Goal: Book appointment/travel/reservation

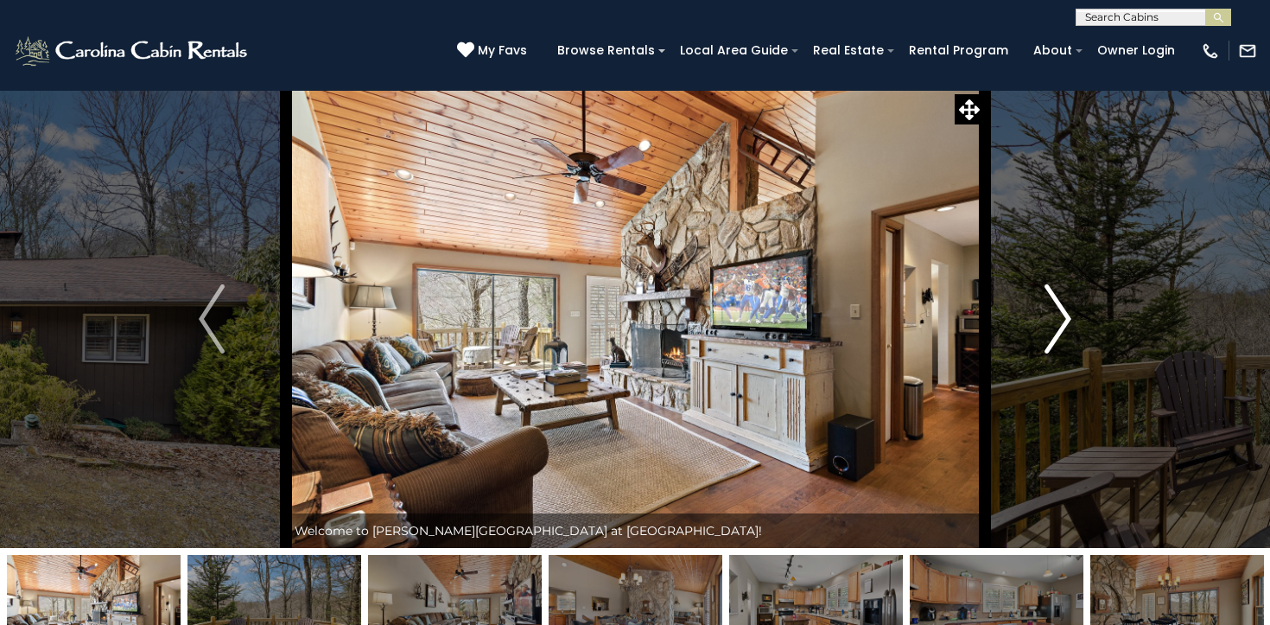
click at [1066, 320] on img "Next" at bounding box center [1059, 318] width 26 height 69
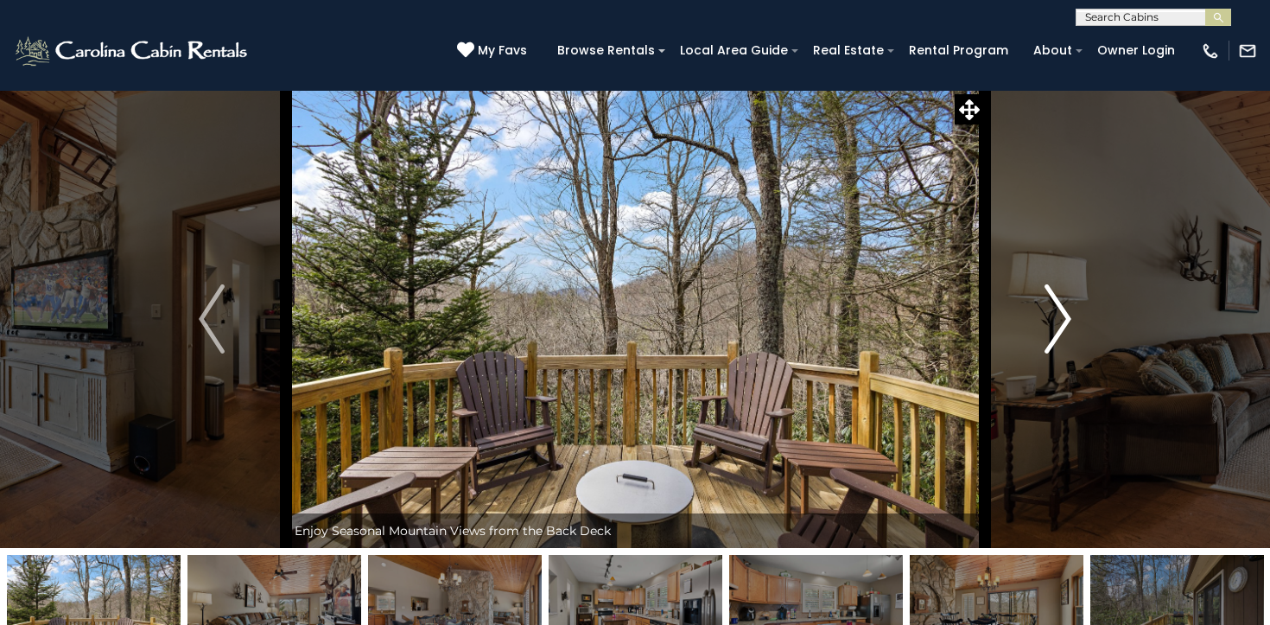
click at [1066, 320] on img "Next" at bounding box center [1059, 318] width 26 height 69
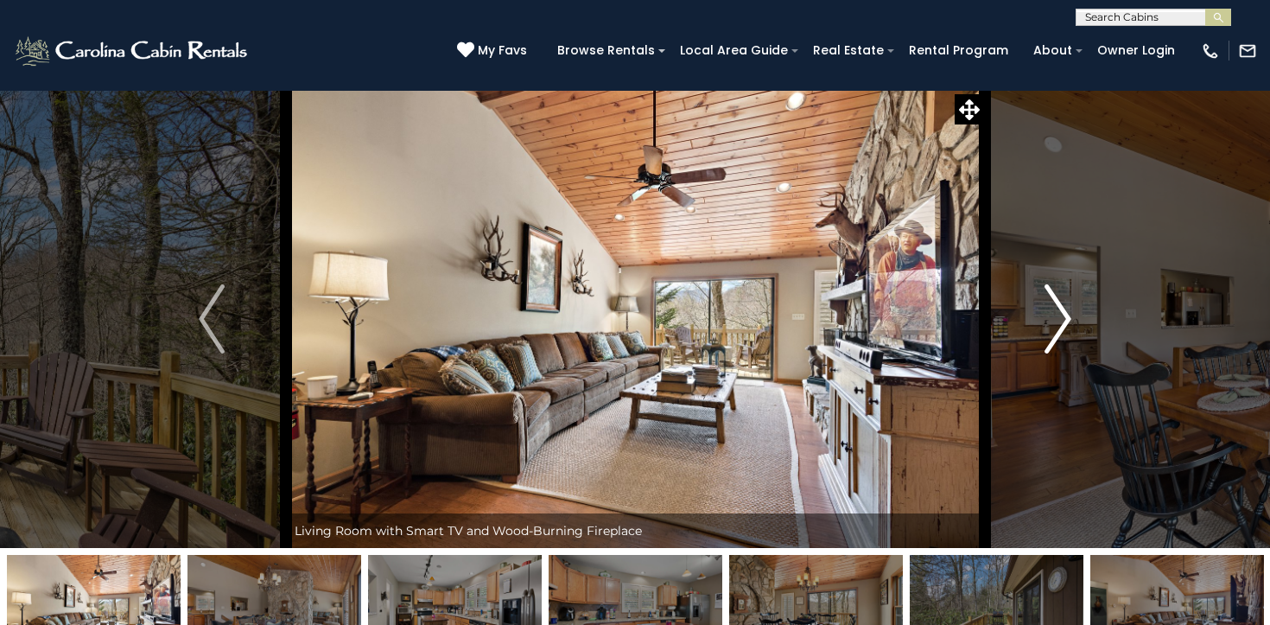
click at [1066, 320] on img "Next" at bounding box center [1059, 318] width 26 height 69
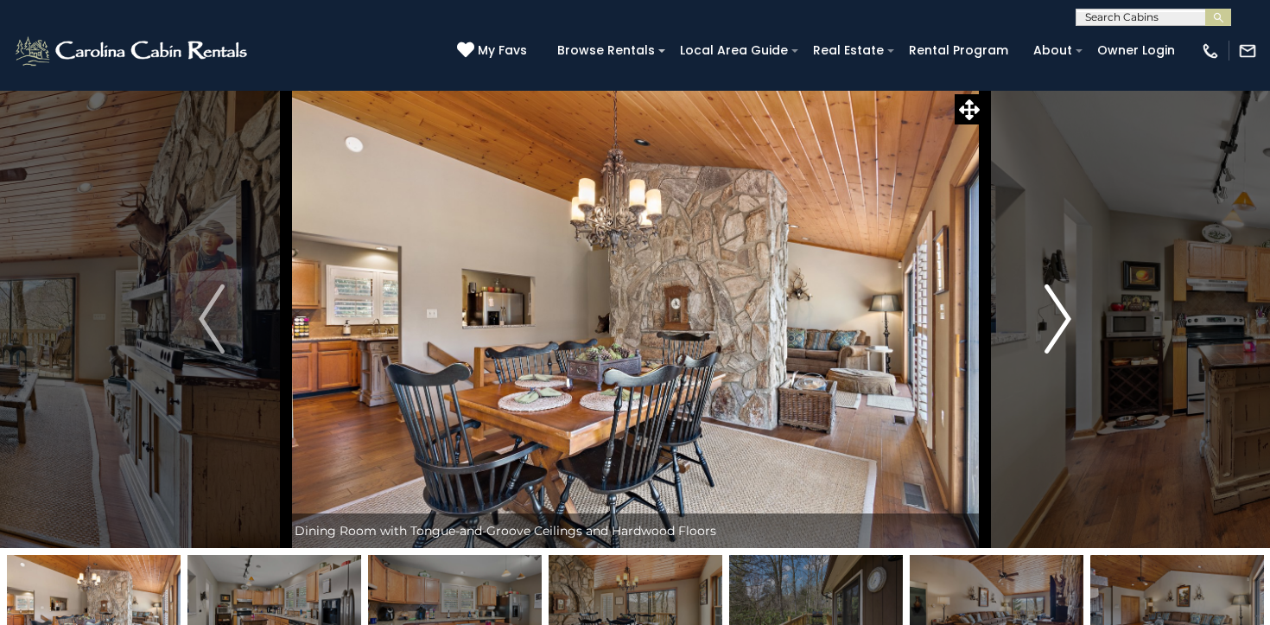
click at [1066, 320] on img "Next" at bounding box center [1059, 318] width 26 height 69
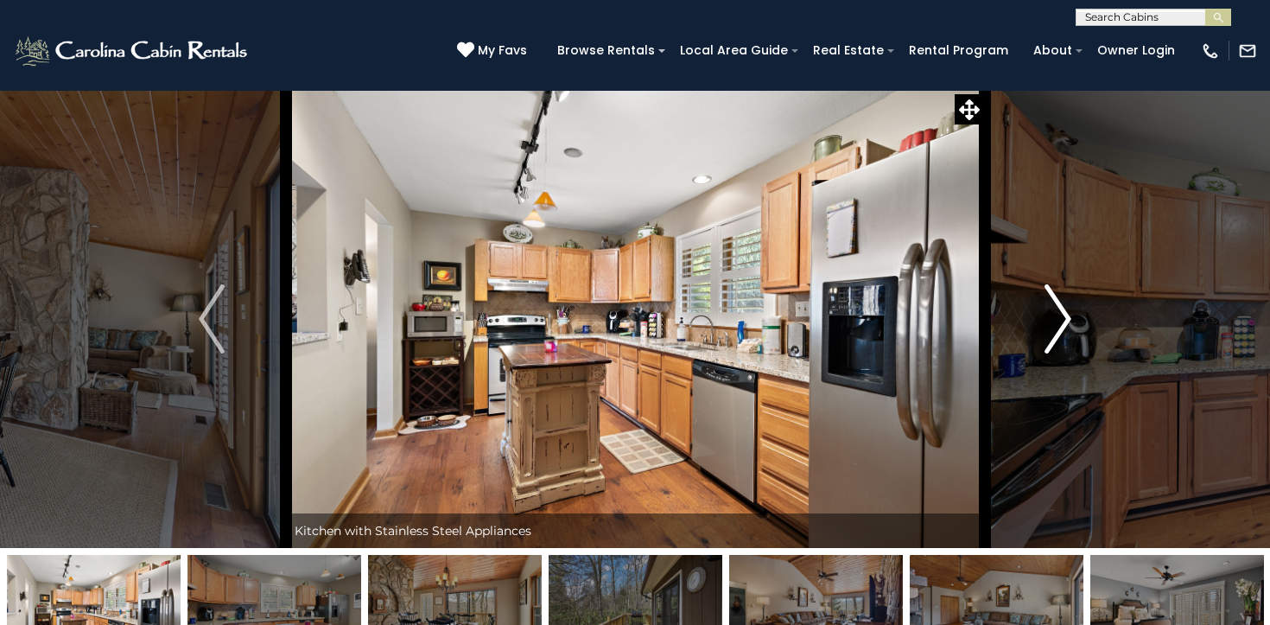
click at [1066, 320] on img "Next" at bounding box center [1059, 318] width 26 height 69
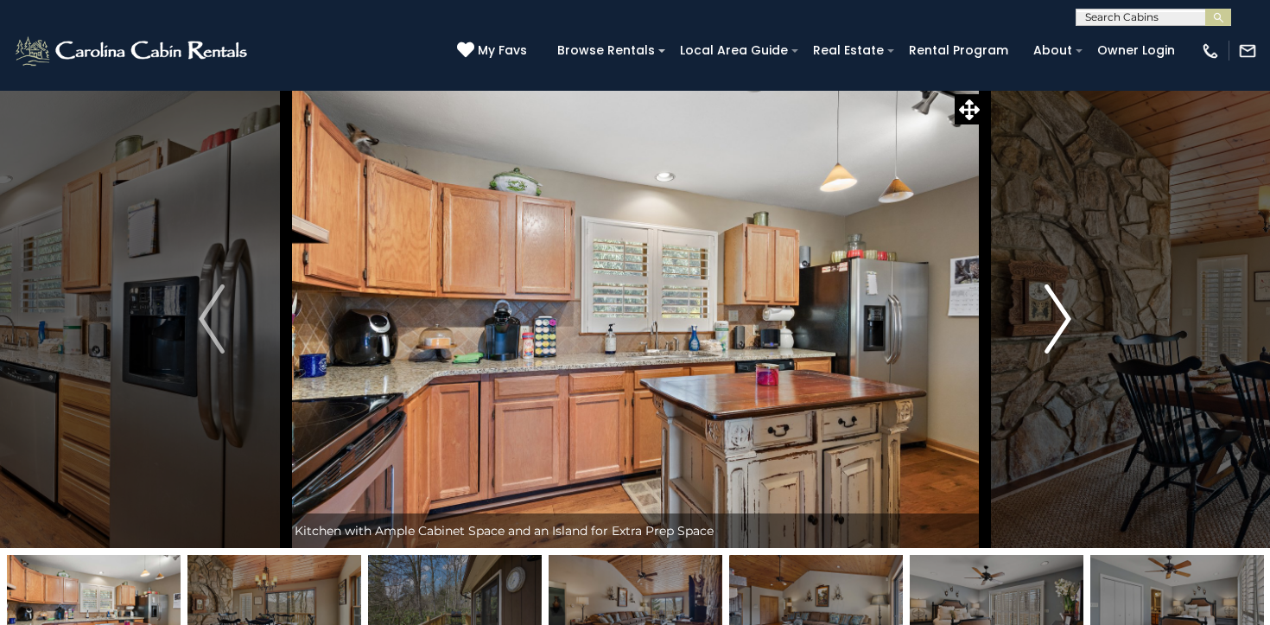
click at [1066, 320] on img "Next" at bounding box center [1059, 318] width 26 height 69
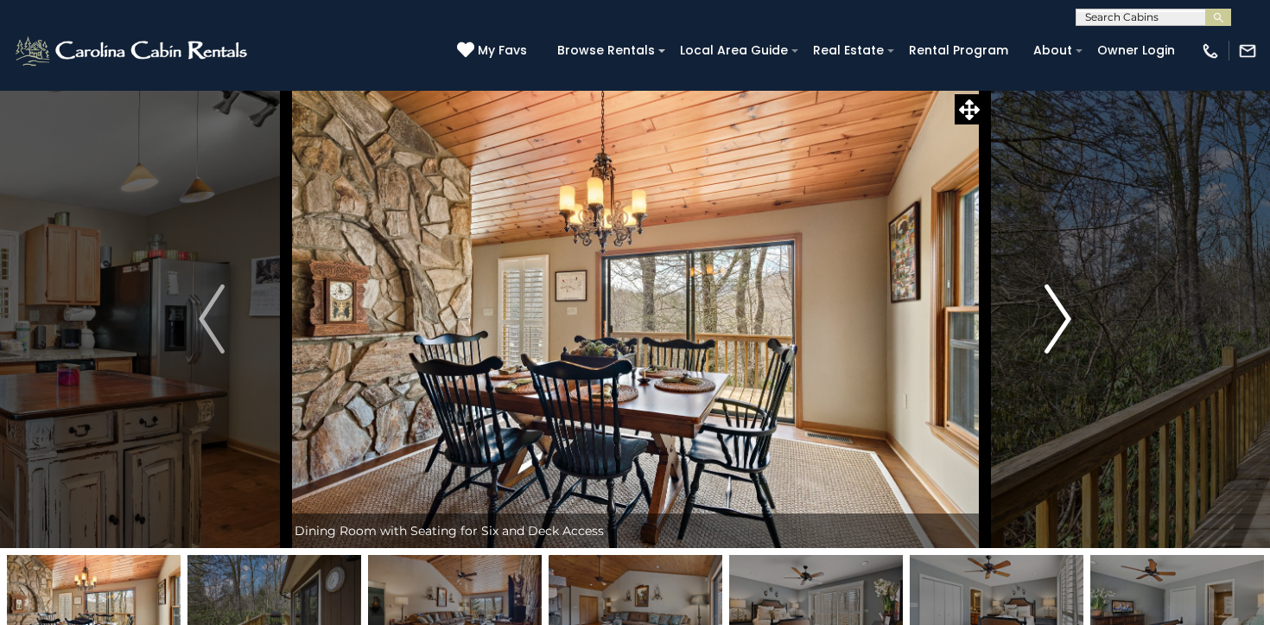
click at [1066, 320] on img "Next" at bounding box center [1059, 318] width 26 height 69
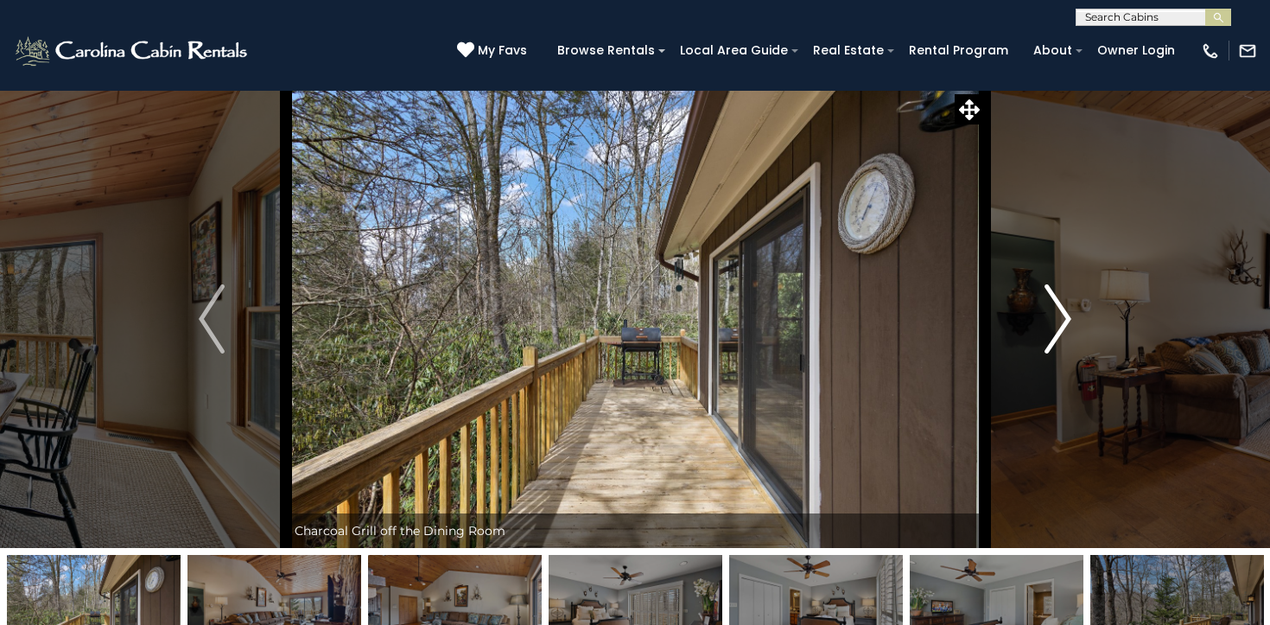
click at [1066, 320] on img "Next" at bounding box center [1059, 318] width 26 height 69
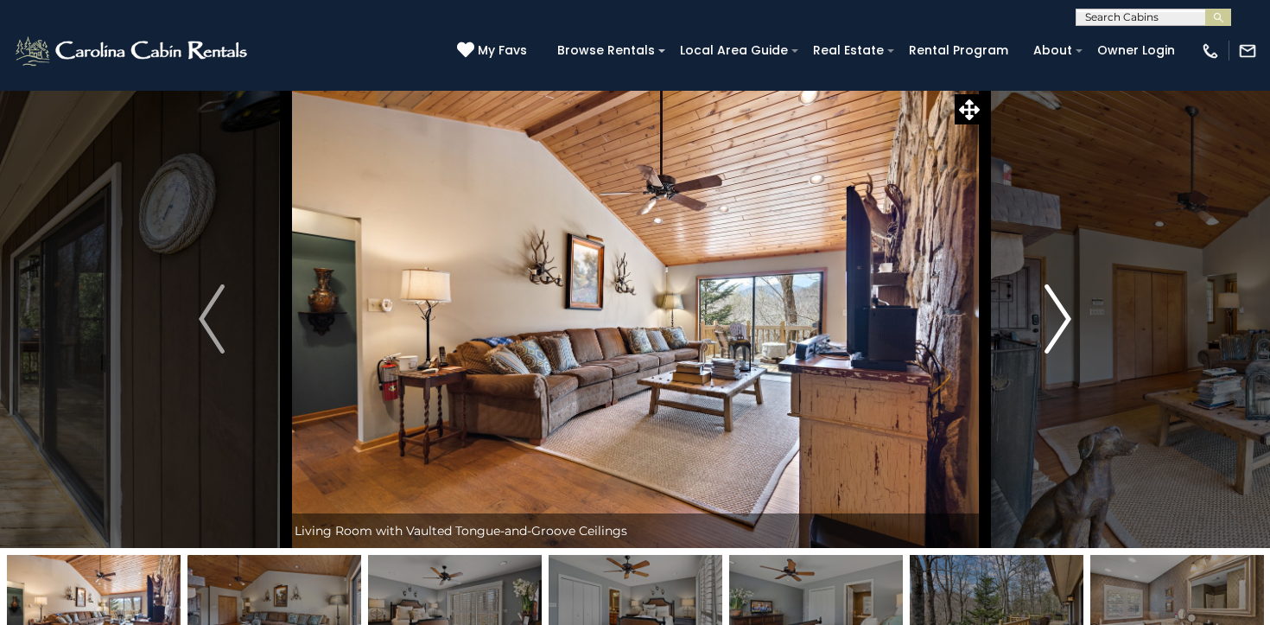
click at [1066, 320] on img "Next" at bounding box center [1059, 318] width 26 height 69
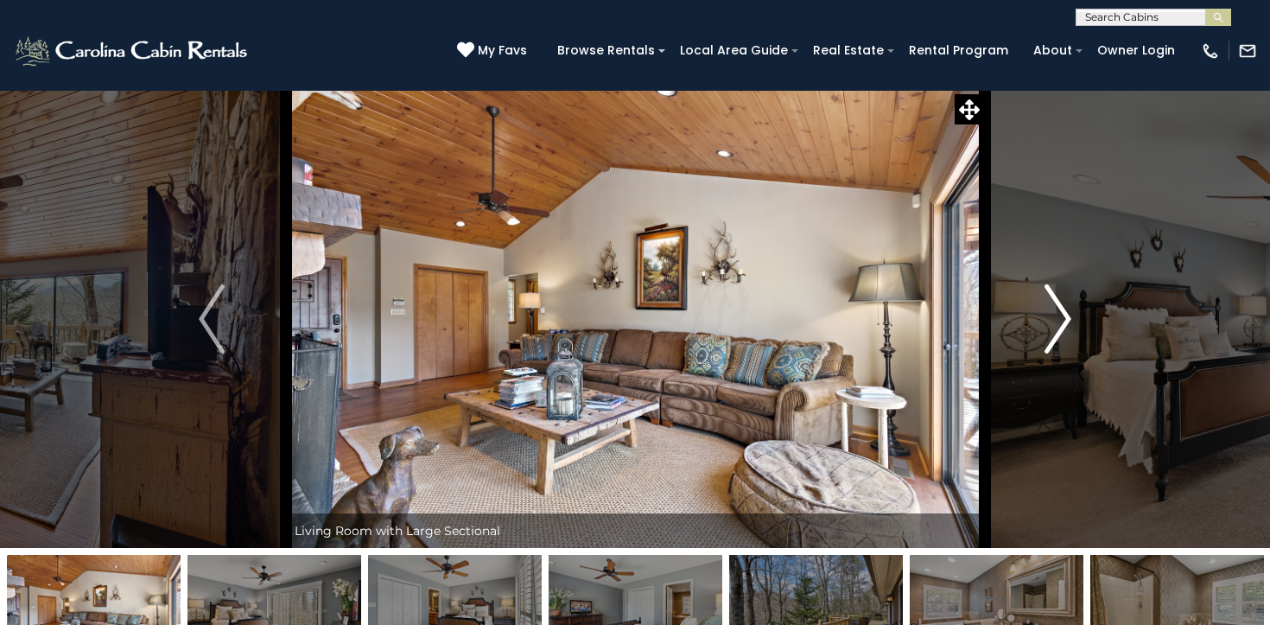
click at [1066, 320] on img "Next" at bounding box center [1059, 318] width 26 height 69
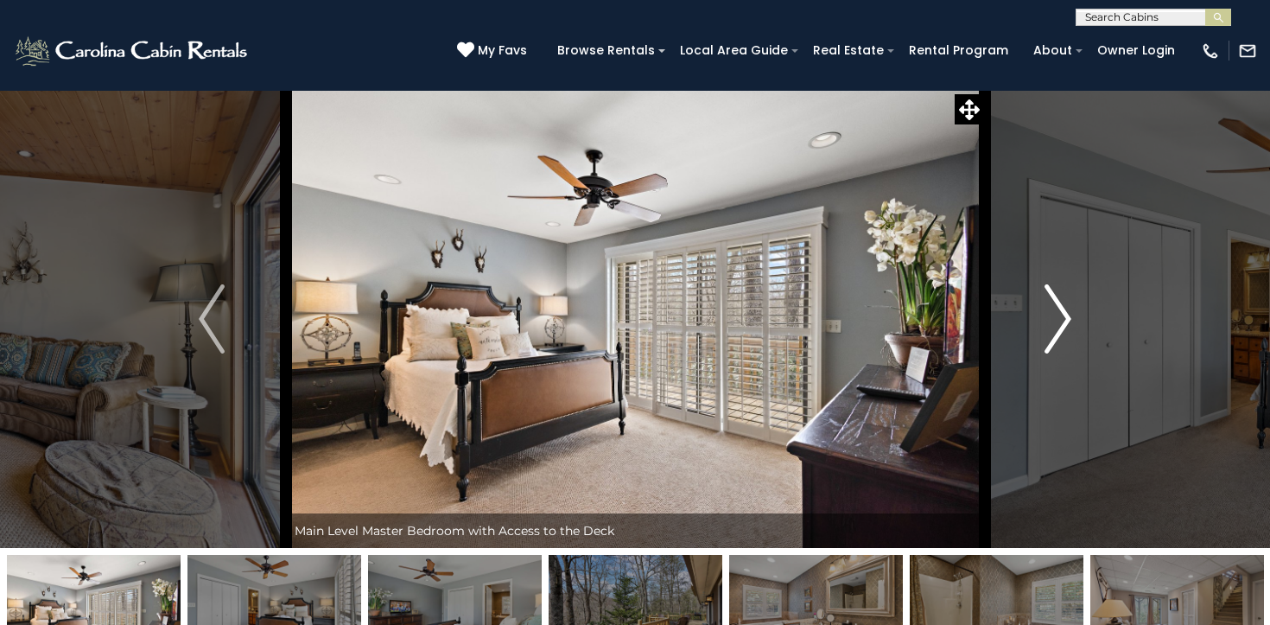
click at [1066, 320] on img "Next" at bounding box center [1059, 318] width 26 height 69
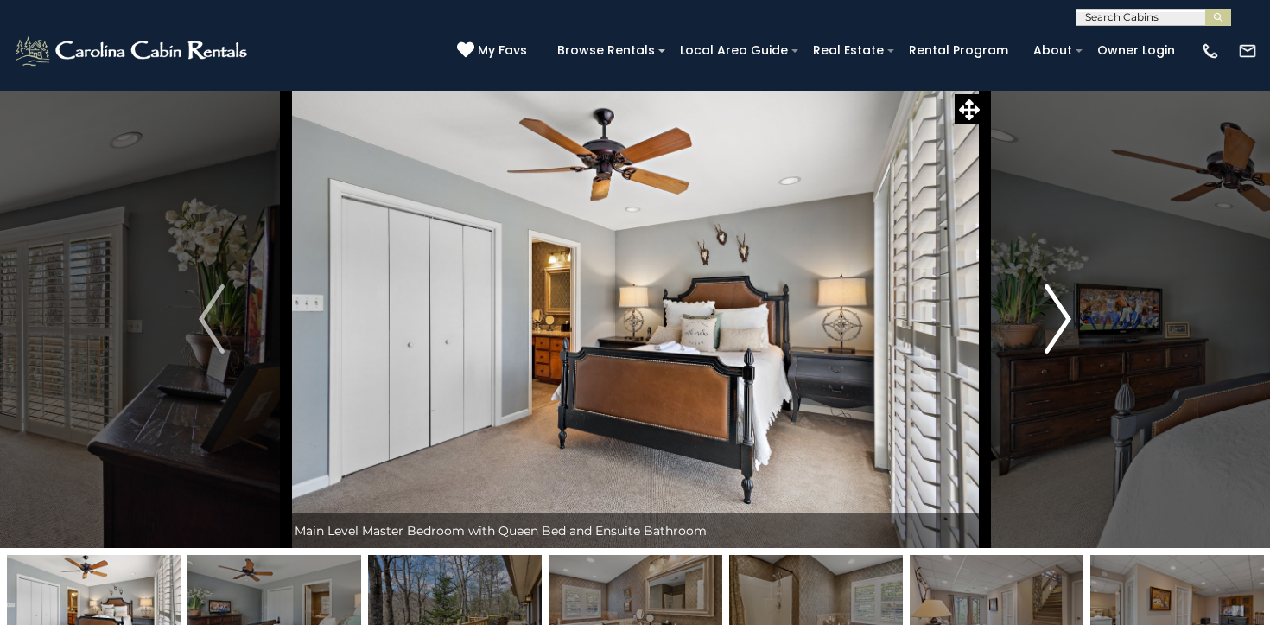
click at [1066, 320] on img "Next" at bounding box center [1059, 318] width 26 height 69
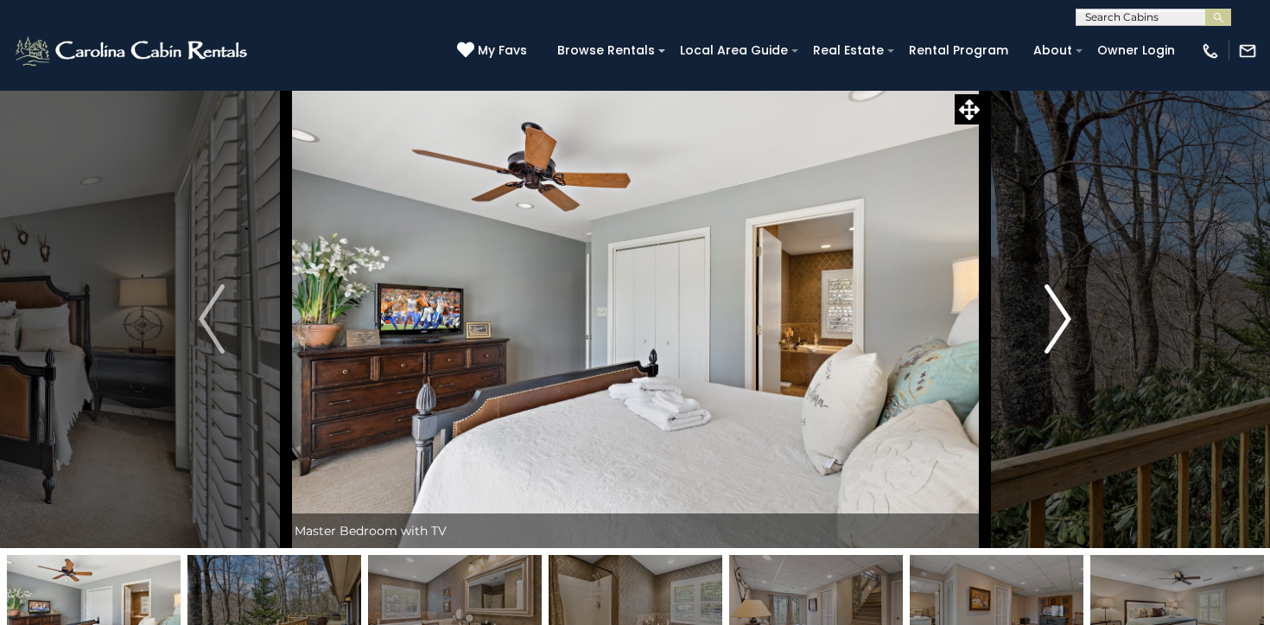
click at [1066, 320] on img "Next" at bounding box center [1059, 318] width 26 height 69
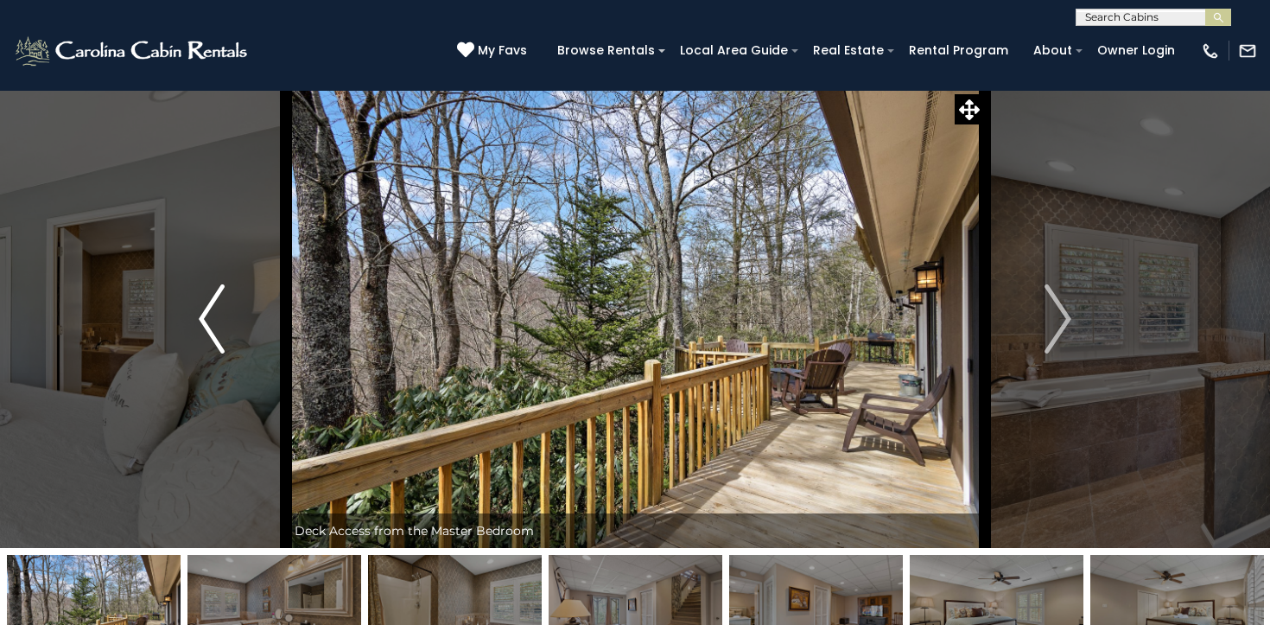
click at [203, 317] on img "Previous" at bounding box center [212, 318] width 26 height 69
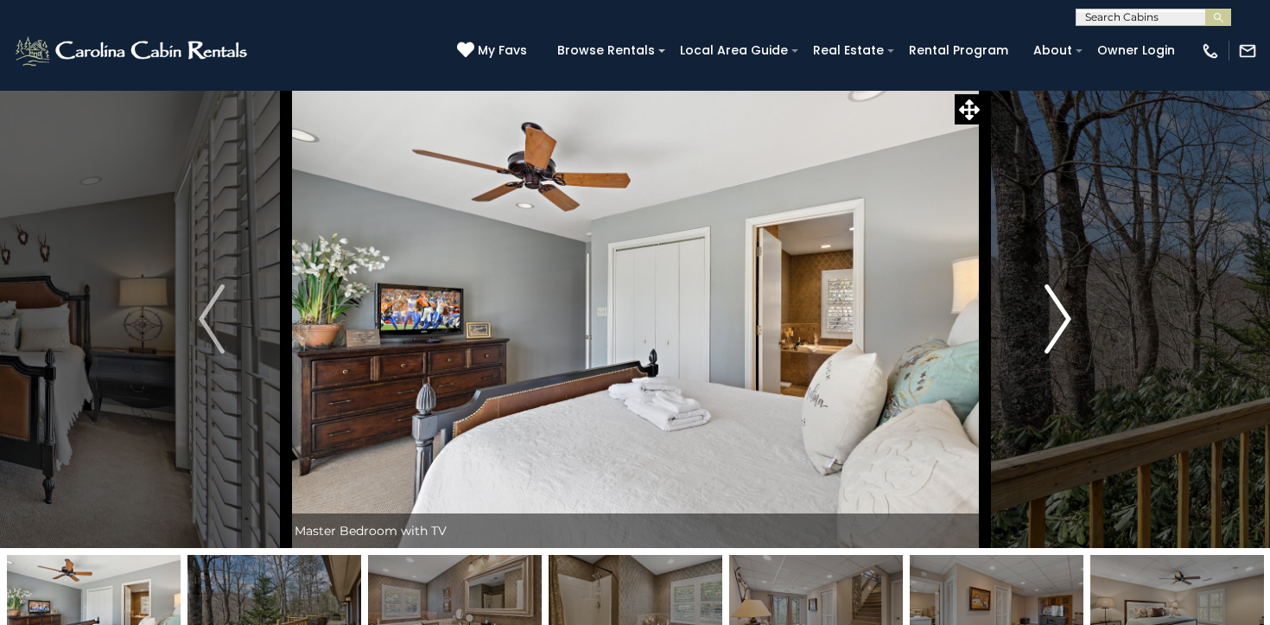
click at [1067, 321] on img "Next" at bounding box center [1059, 318] width 26 height 69
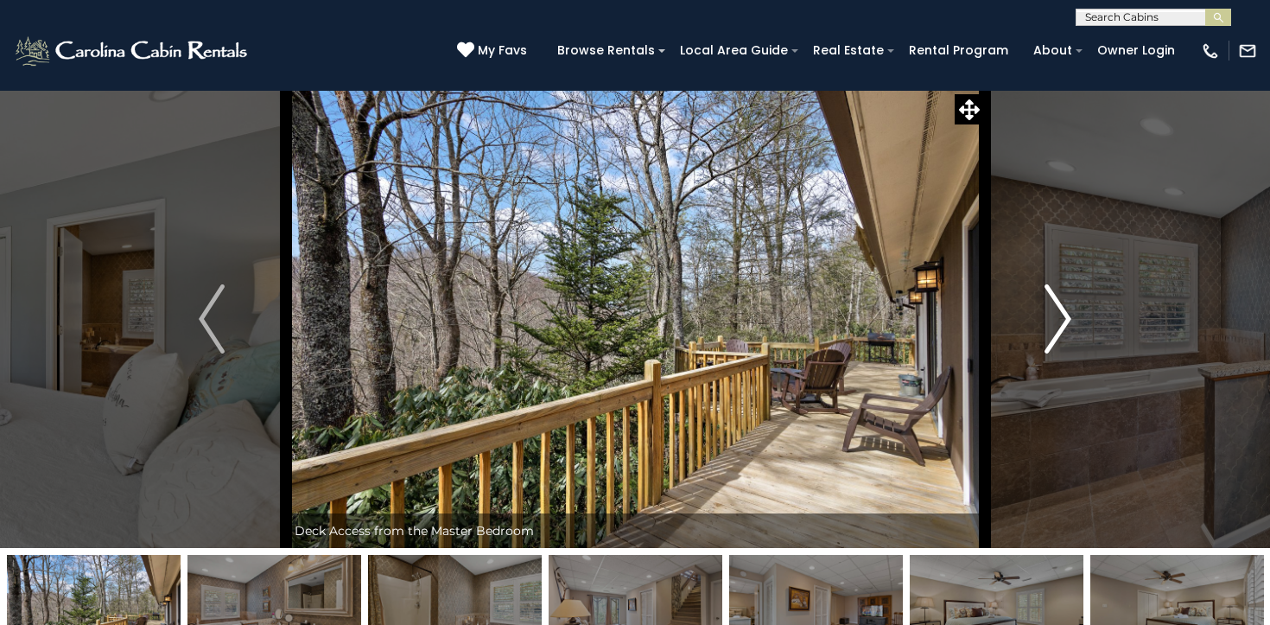
click at [1067, 321] on img "Next" at bounding box center [1059, 318] width 26 height 69
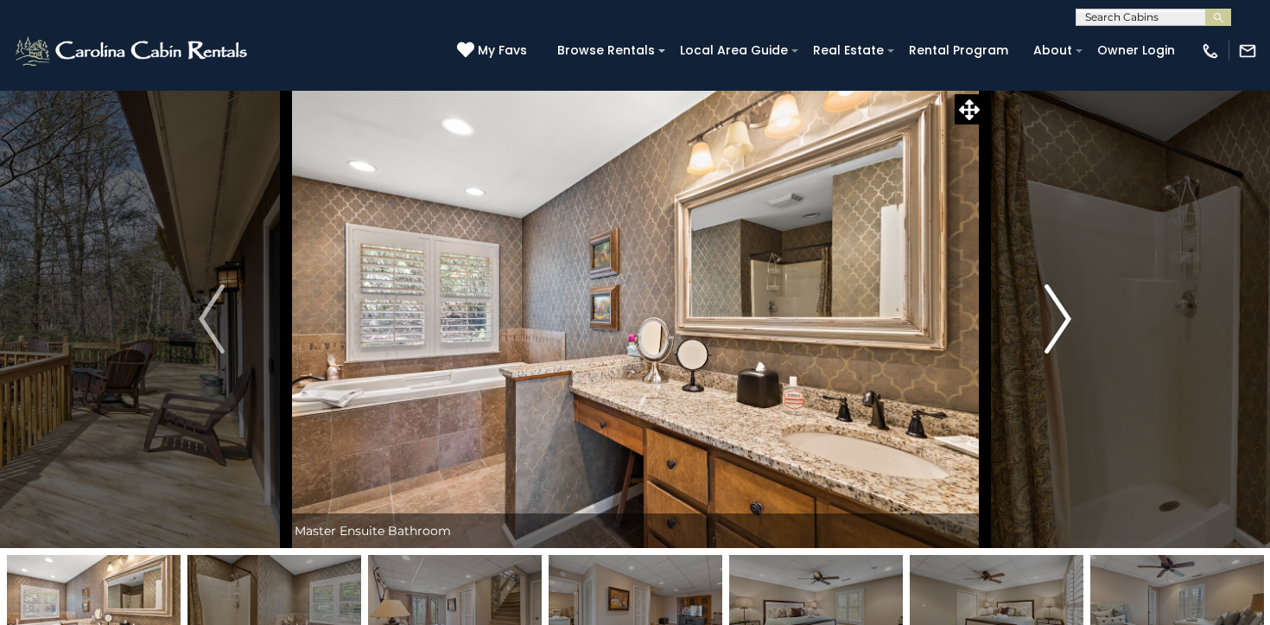
click at [1067, 321] on img "Next" at bounding box center [1059, 318] width 26 height 69
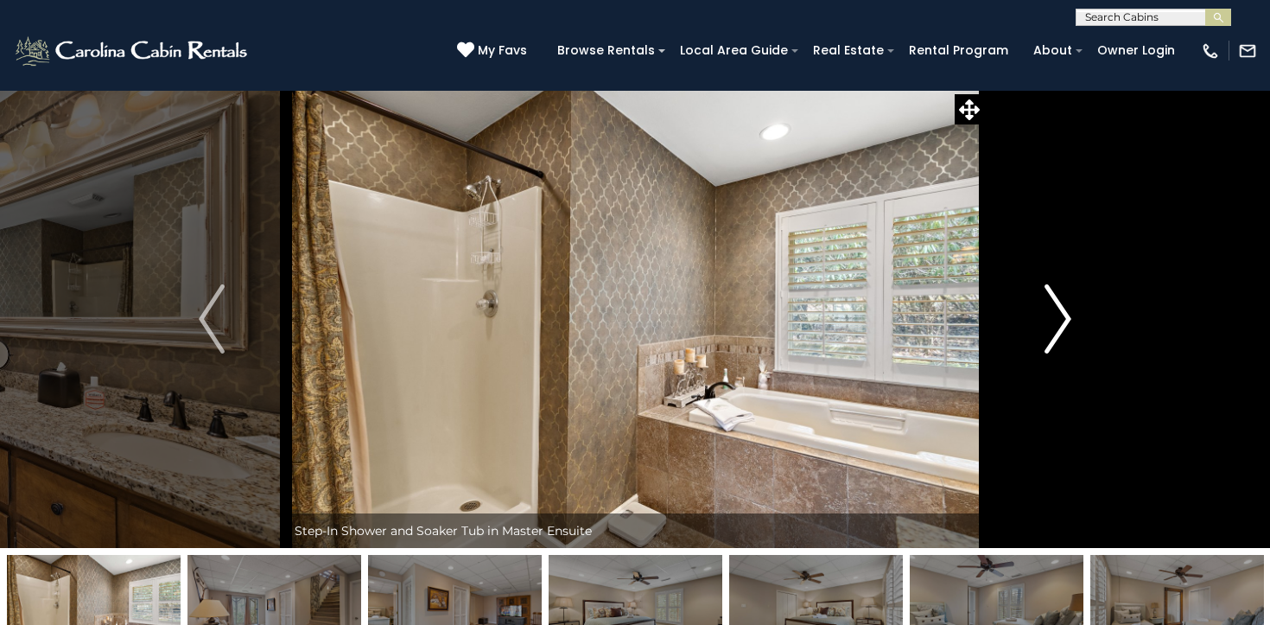
click at [1067, 321] on img "Next" at bounding box center [1059, 318] width 26 height 69
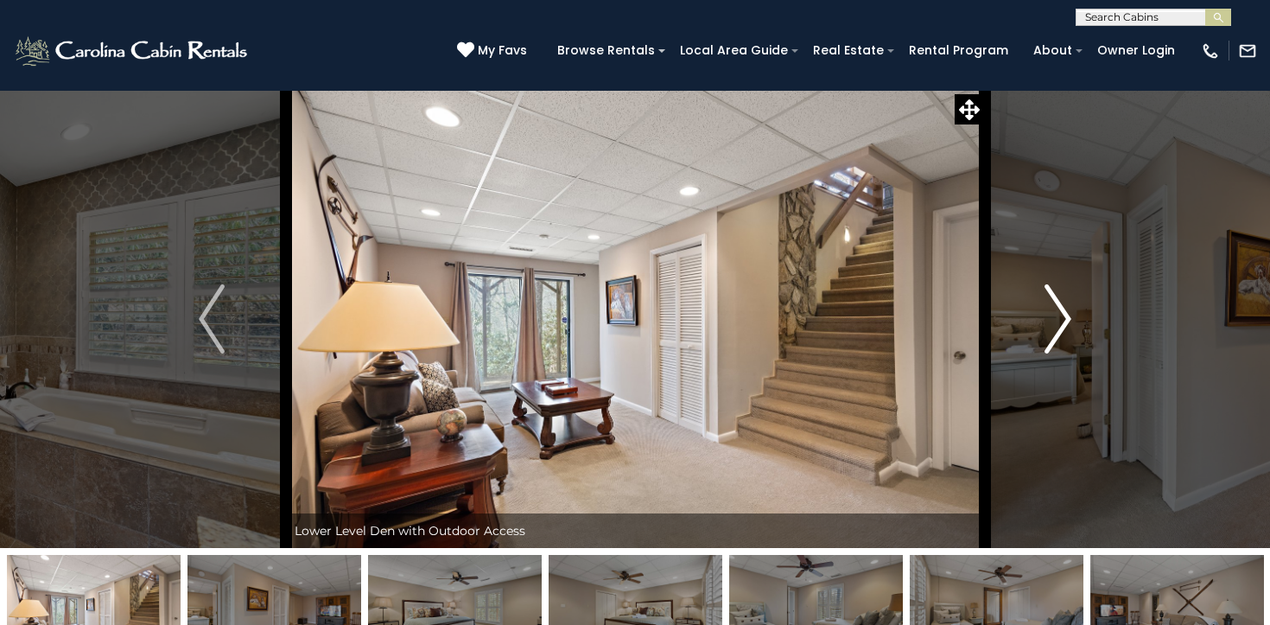
click at [1067, 321] on img "Next" at bounding box center [1059, 318] width 26 height 69
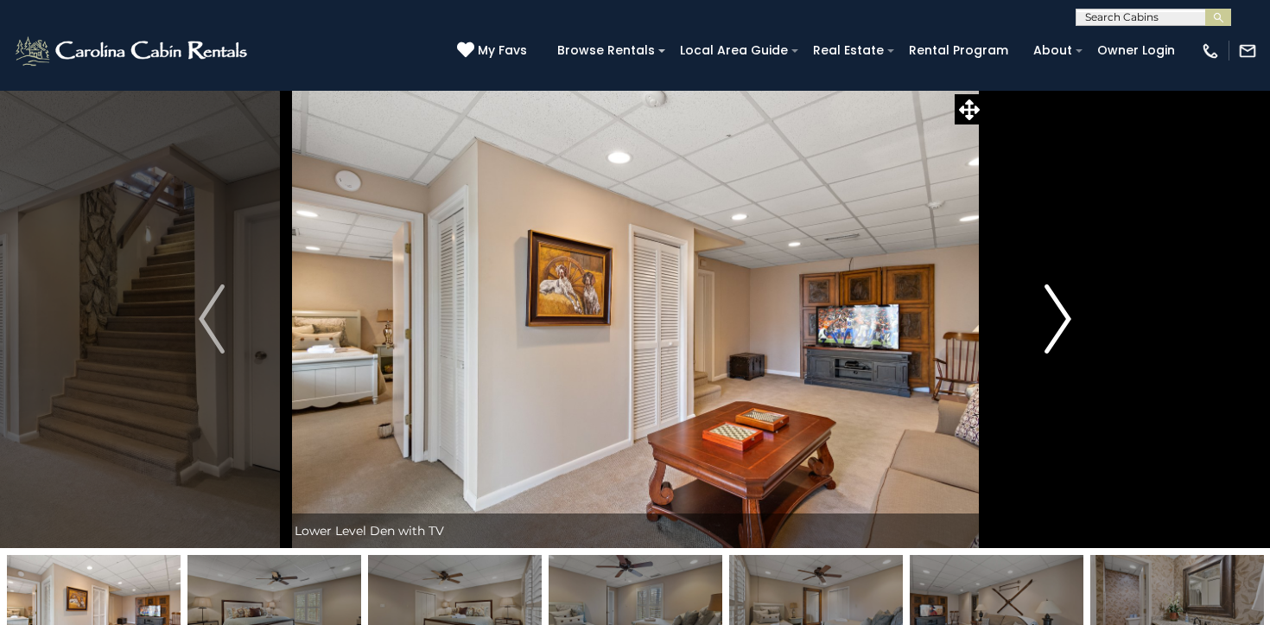
click at [1067, 321] on img "Next" at bounding box center [1059, 318] width 26 height 69
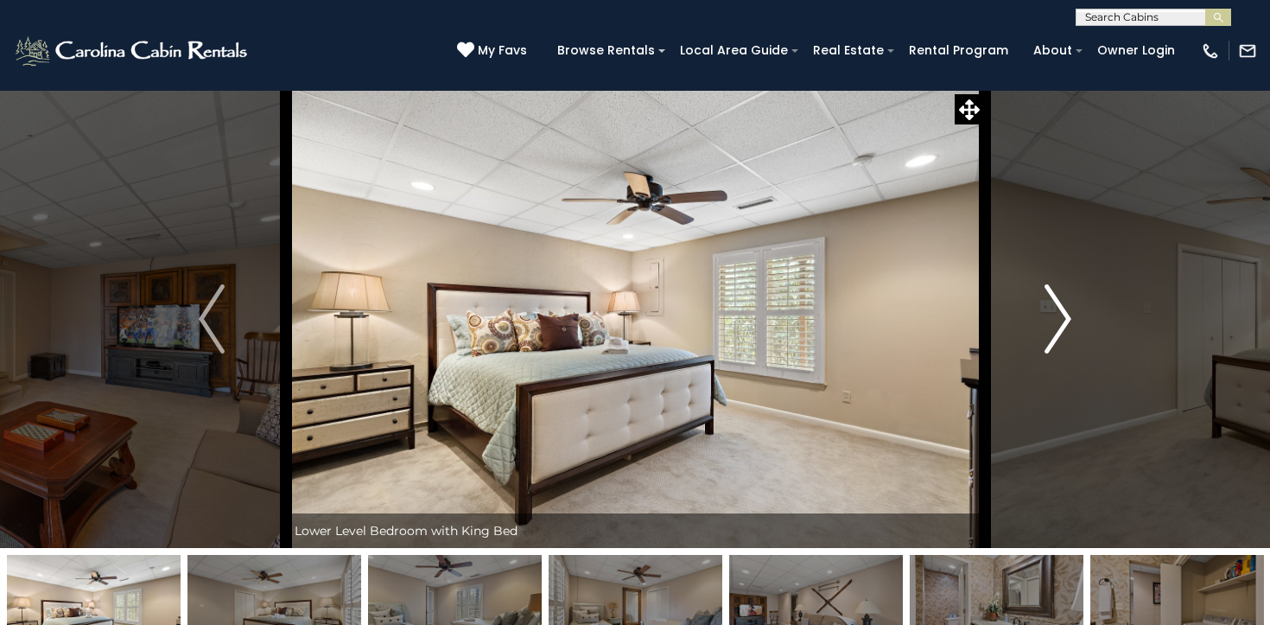
click at [1067, 321] on img "Next" at bounding box center [1059, 318] width 26 height 69
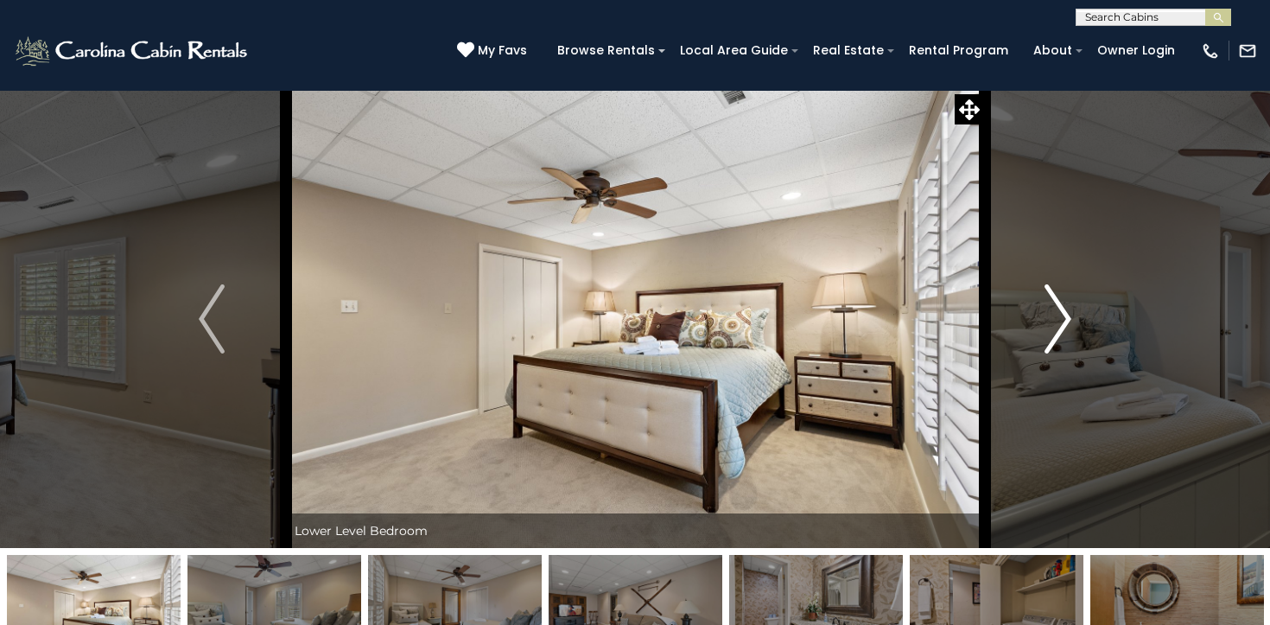
click at [1067, 321] on img "Next" at bounding box center [1059, 318] width 26 height 69
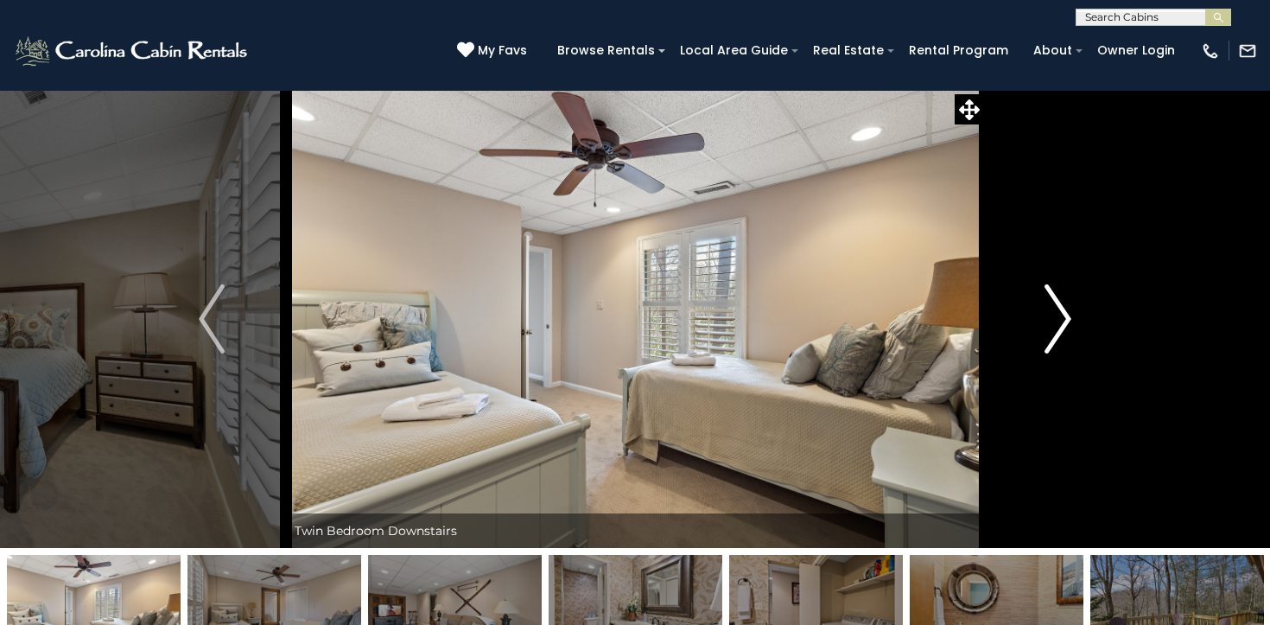
click at [1067, 321] on img "Next" at bounding box center [1059, 318] width 26 height 69
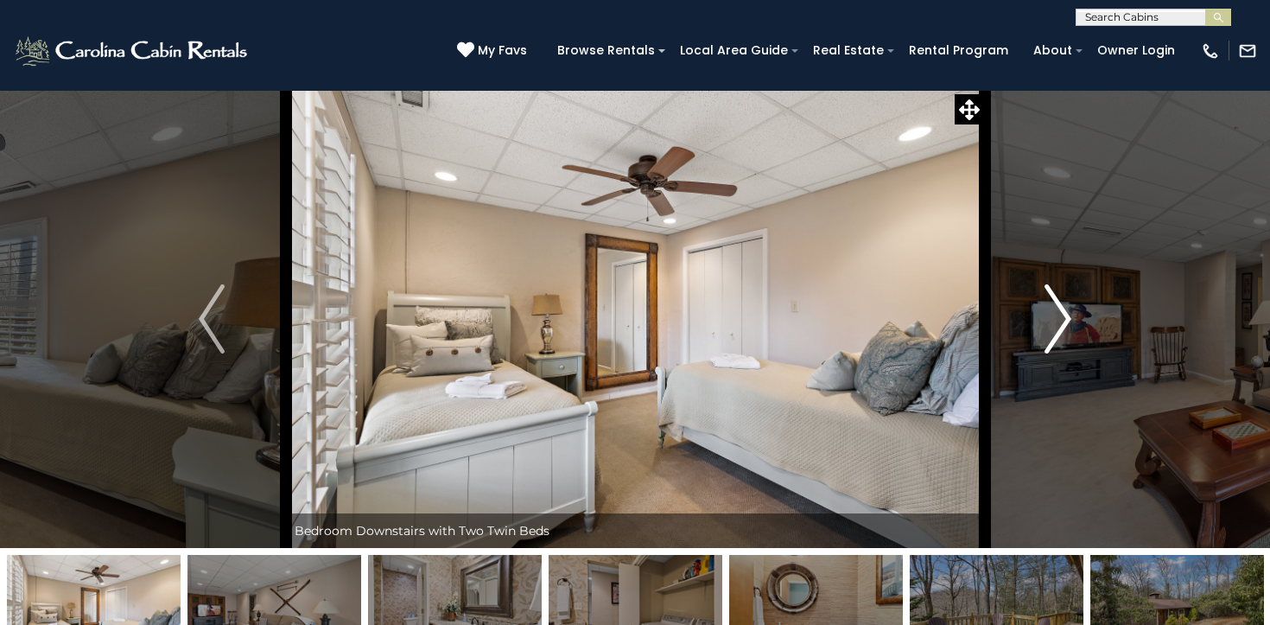
click at [1067, 321] on img "Next" at bounding box center [1059, 318] width 26 height 69
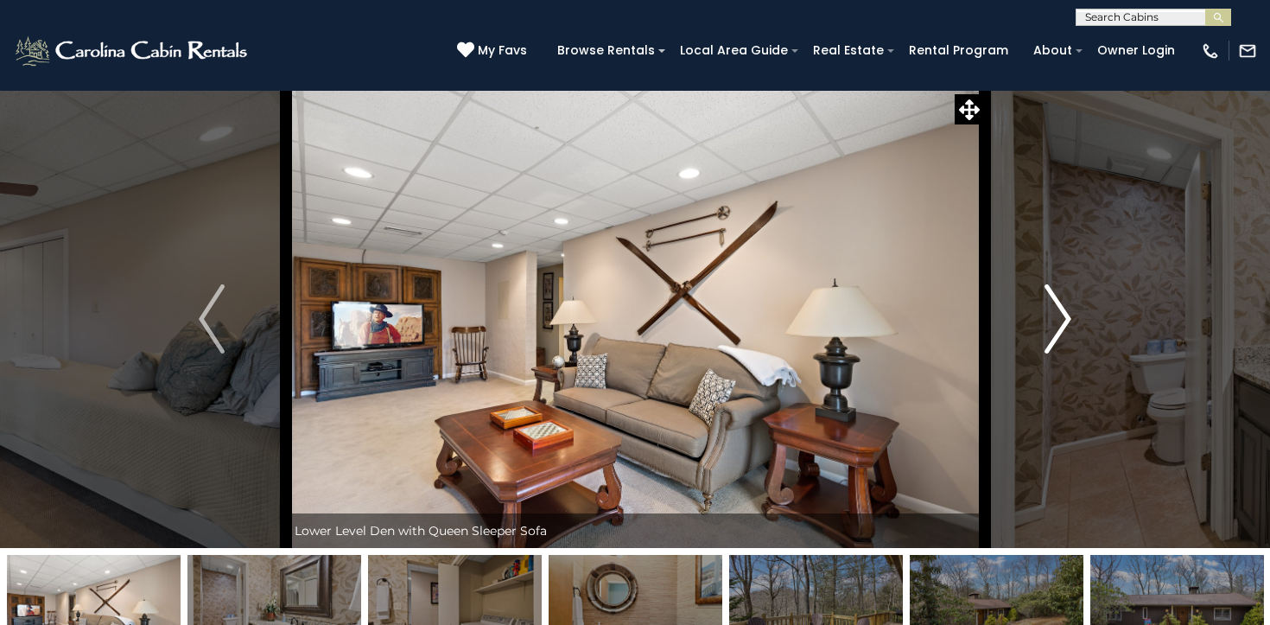
click at [1067, 321] on img "Next" at bounding box center [1059, 318] width 26 height 69
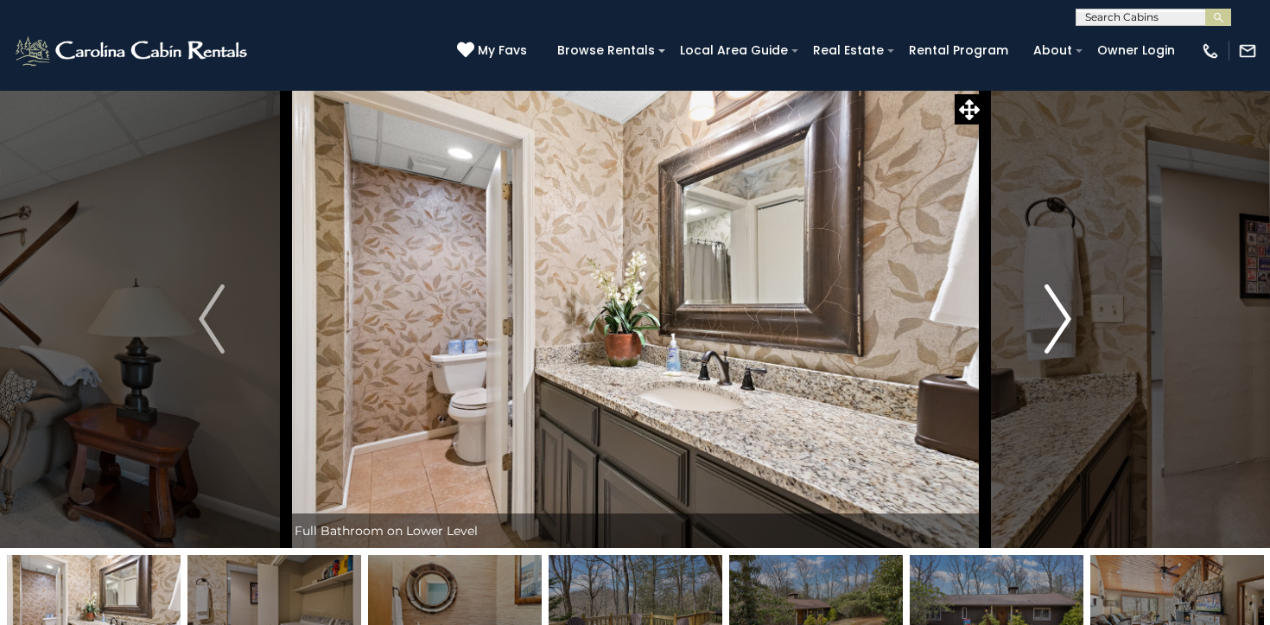
click at [1067, 321] on img "Next" at bounding box center [1059, 318] width 26 height 69
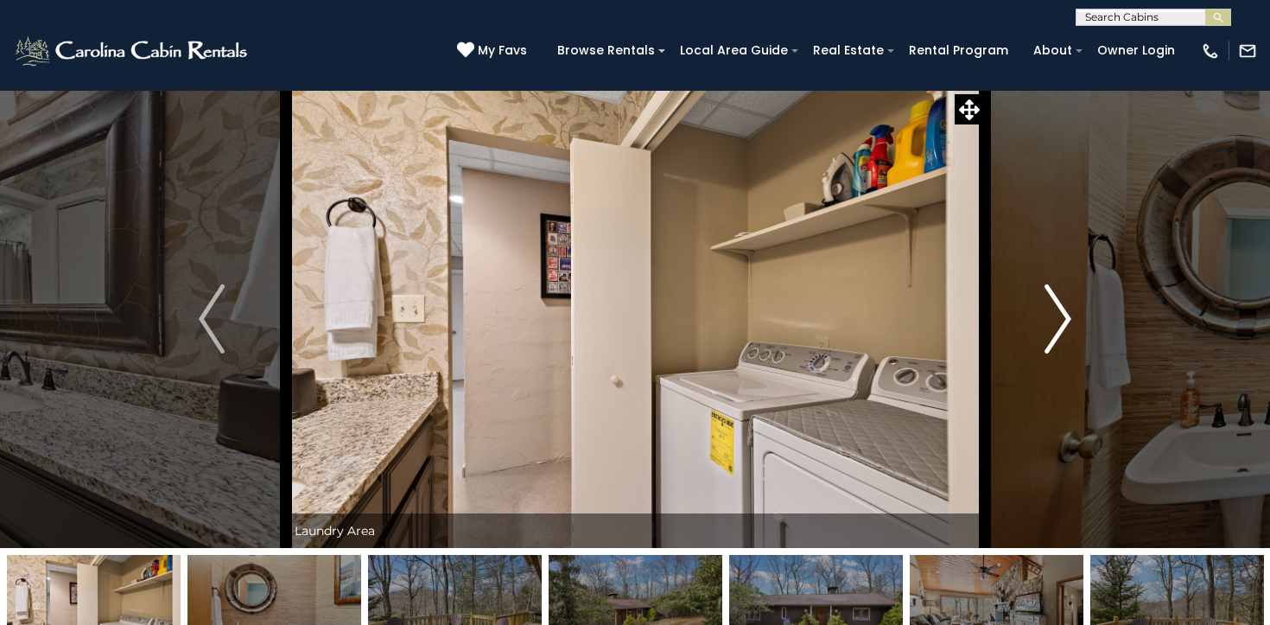
click at [1067, 321] on img "Next" at bounding box center [1059, 318] width 26 height 69
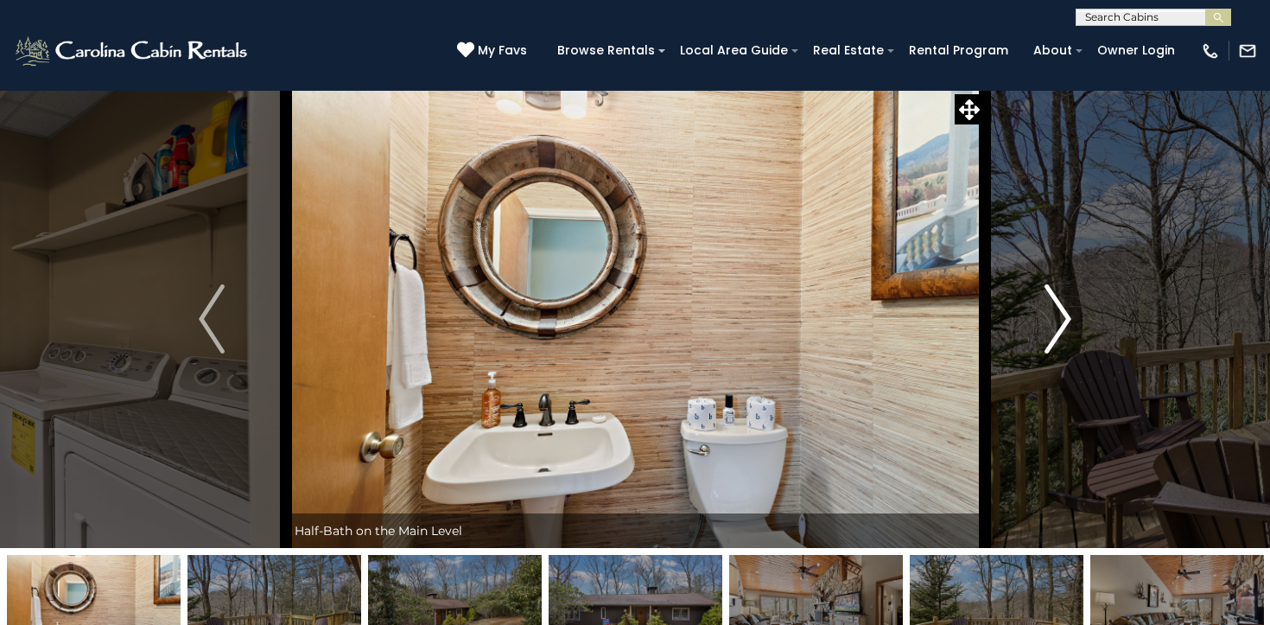
click at [1067, 321] on img "Next" at bounding box center [1059, 318] width 26 height 69
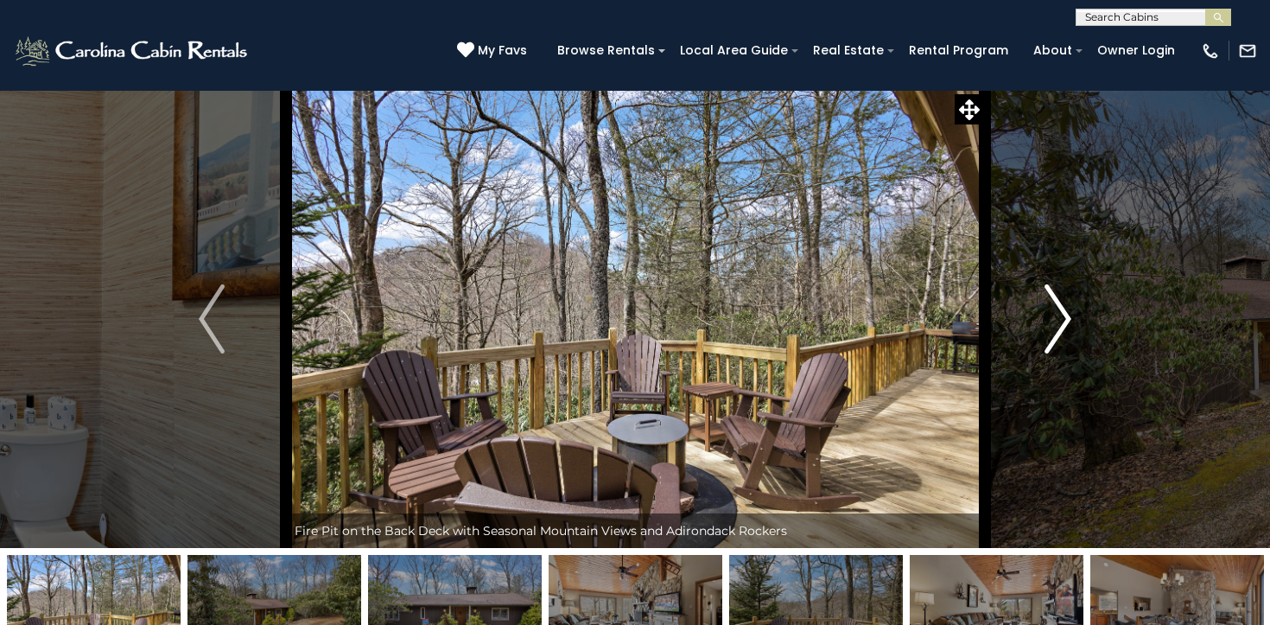
click at [1067, 321] on img "Next" at bounding box center [1059, 318] width 26 height 69
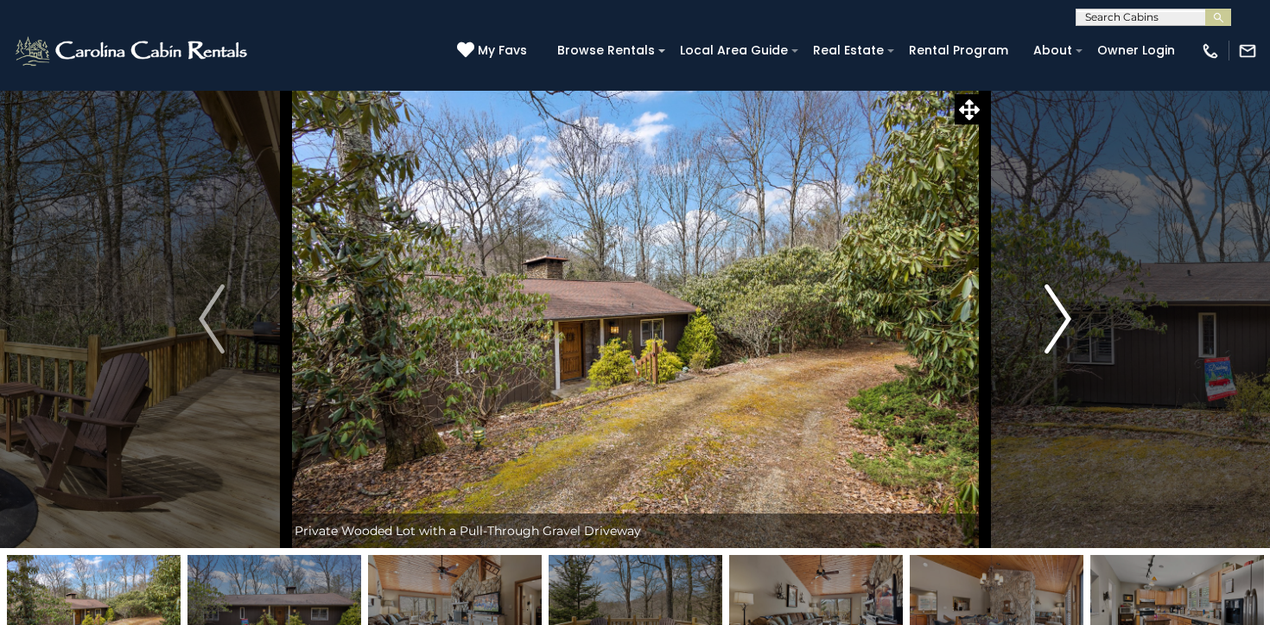
click at [1067, 321] on img "Next" at bounding box center [1059, 318] width 26 height 69
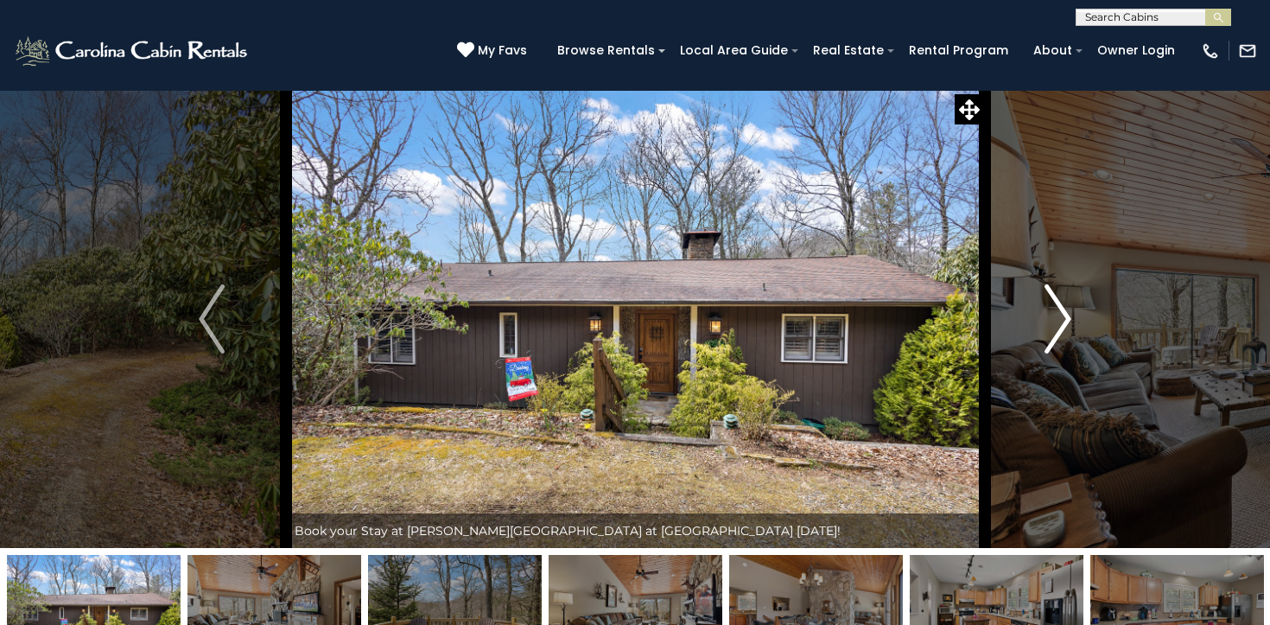
click at [1067, 321] on img "Next" at bounding box center [1059, 318] width 26 height 69
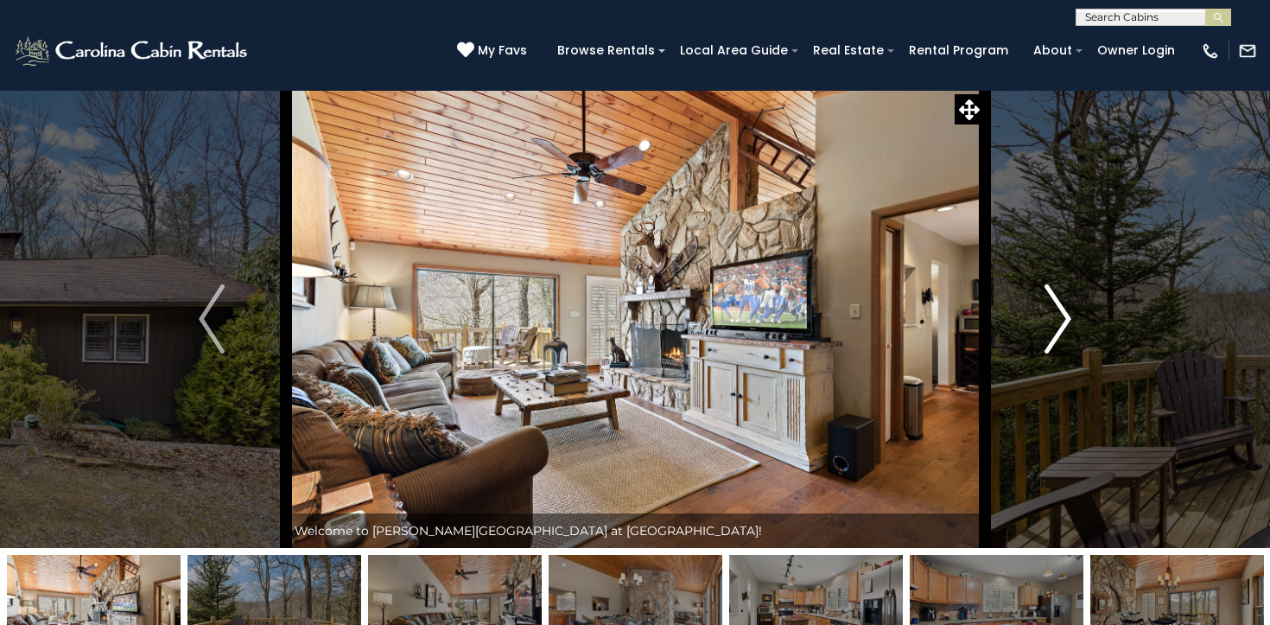
click at [1067, 321] on img "Next" at bounding box center [1059, 318] width 26 height 69
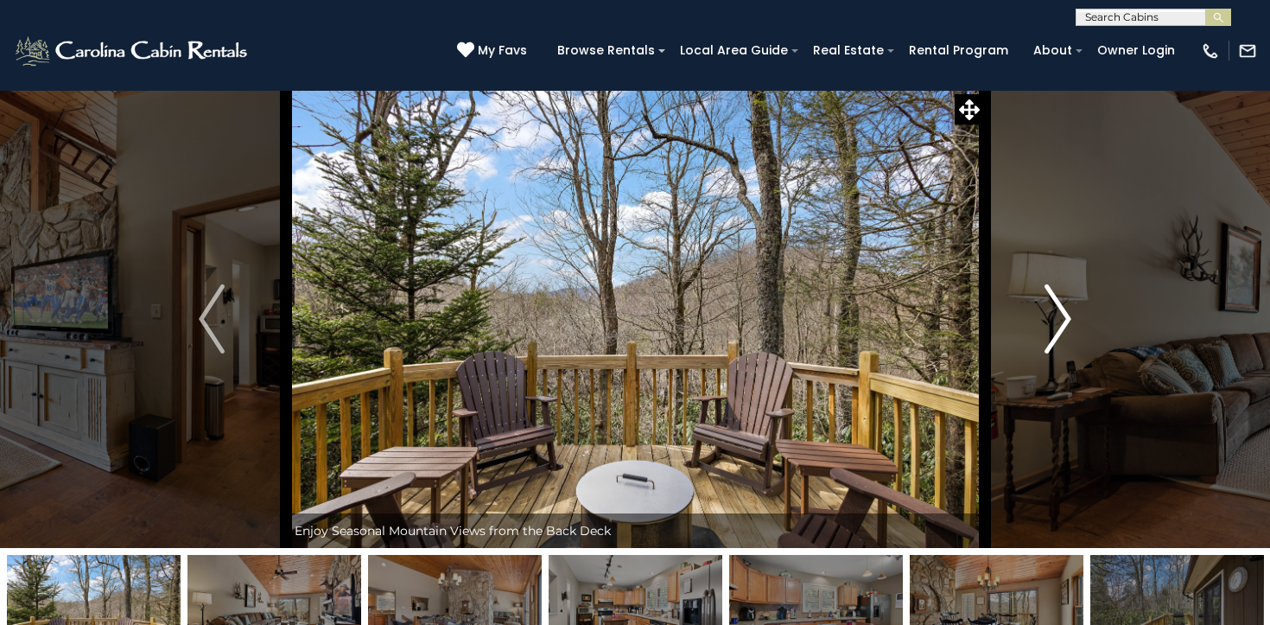
click at [1067, 321] on img "Next" at bounding box center [1059, 318] width 26 height 69
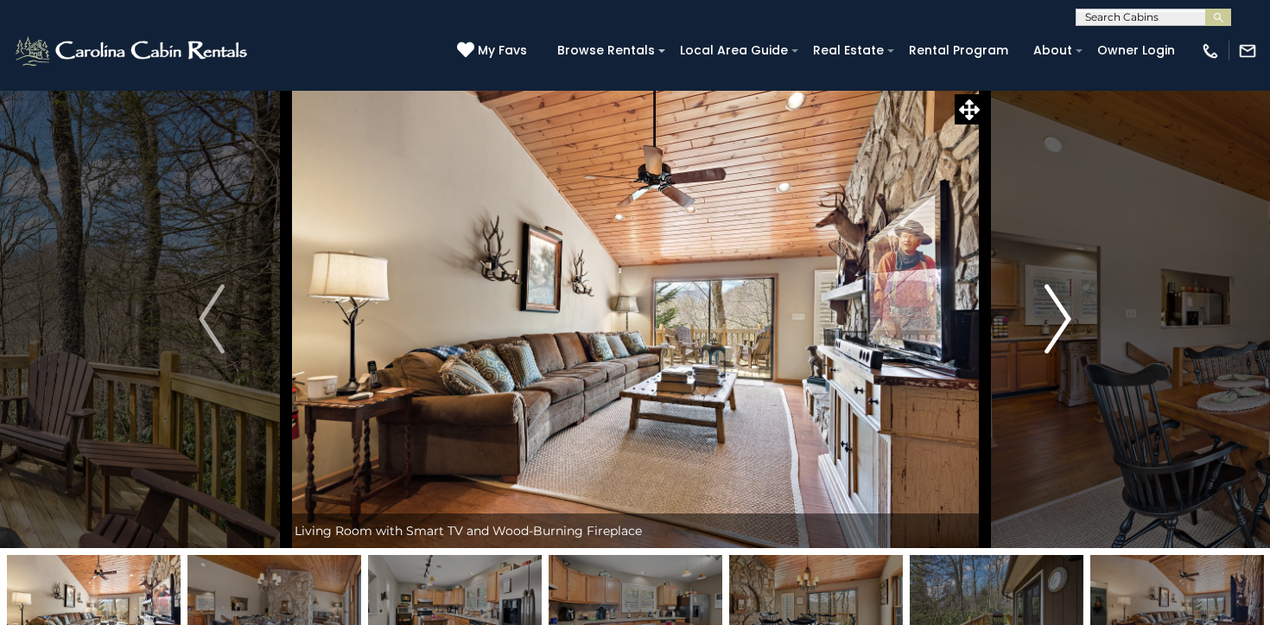
click at [1067, 321] on img "Next" at bounding box center [1059, 318] width 26 height 69
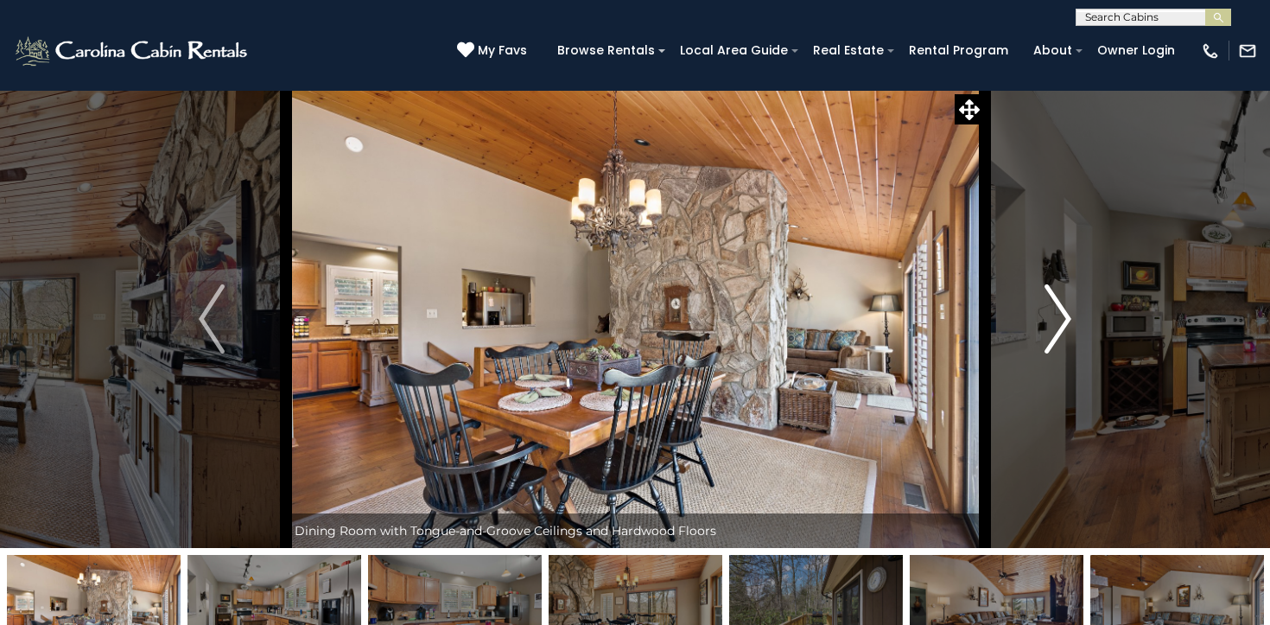
click at [1067, 321] on img "Next" at bounding box center [1059, 318] width 26 height 69
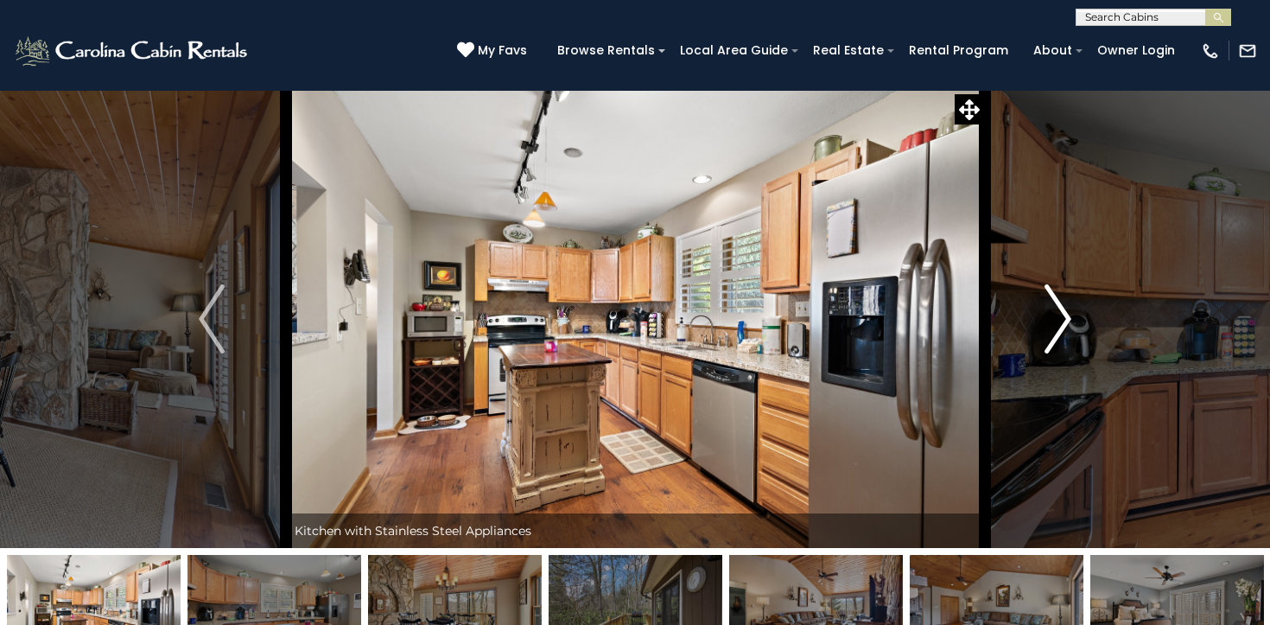
click at [1067, 321] on img "Next" at bounding box center [1059, 318] width 26 height 69
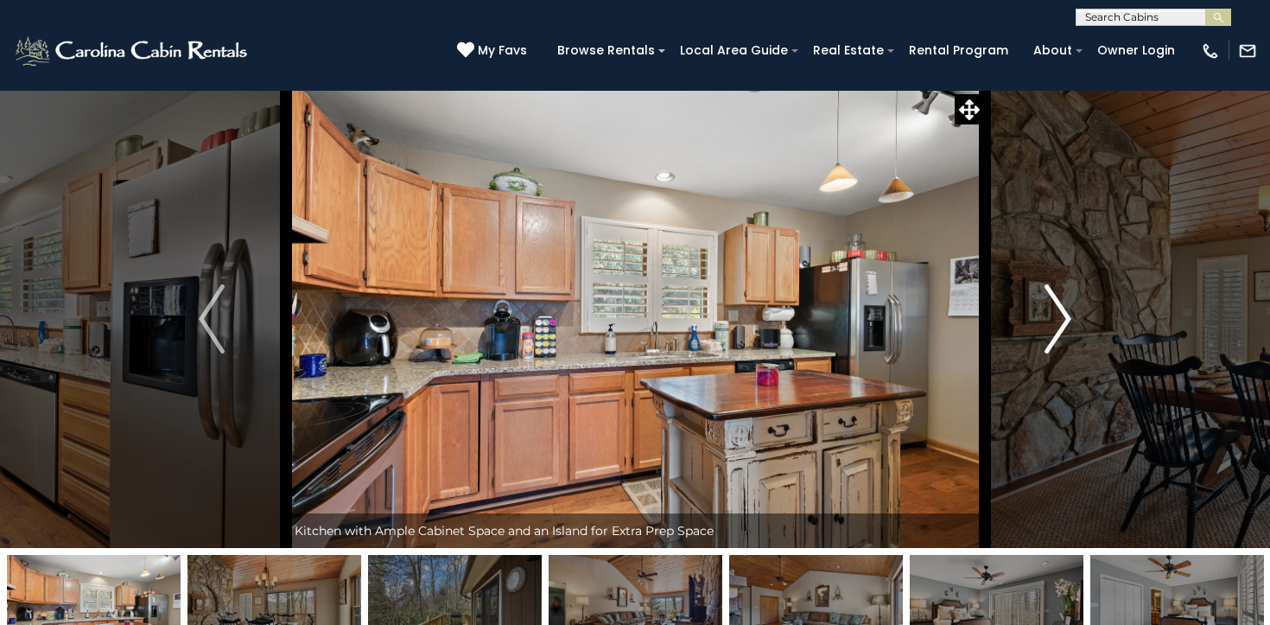
click at [1067, 321] on img "Next" at bounding box center [1059, 318] width 26 height 69
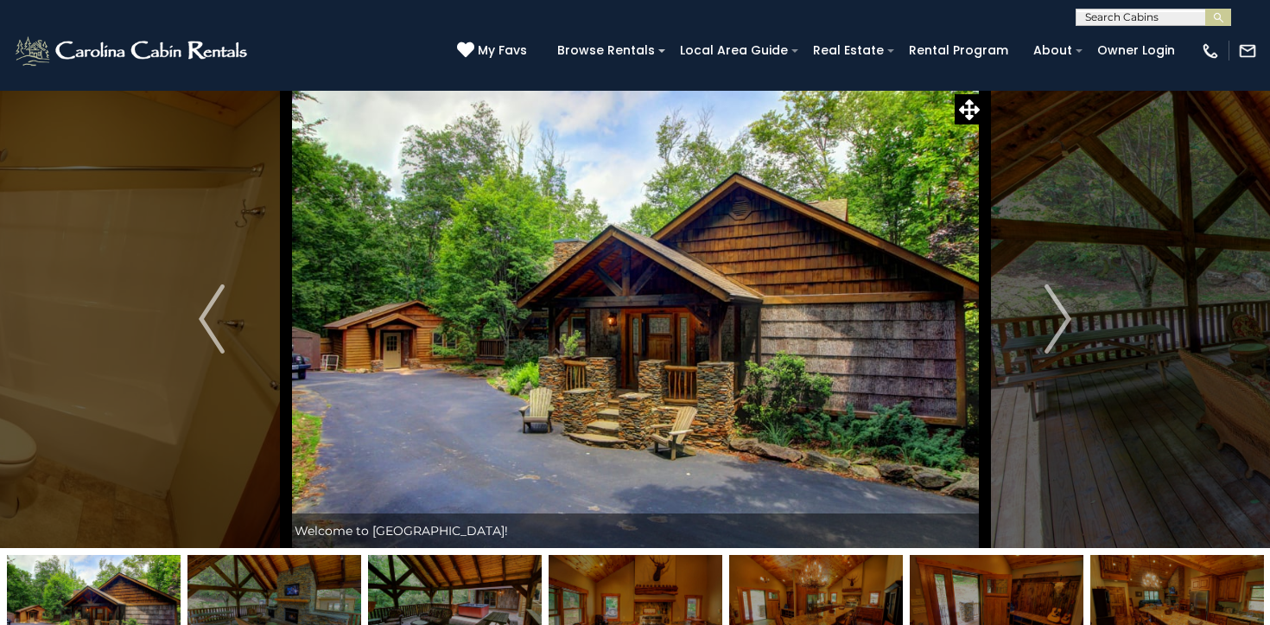
scroll to position [6, 0]
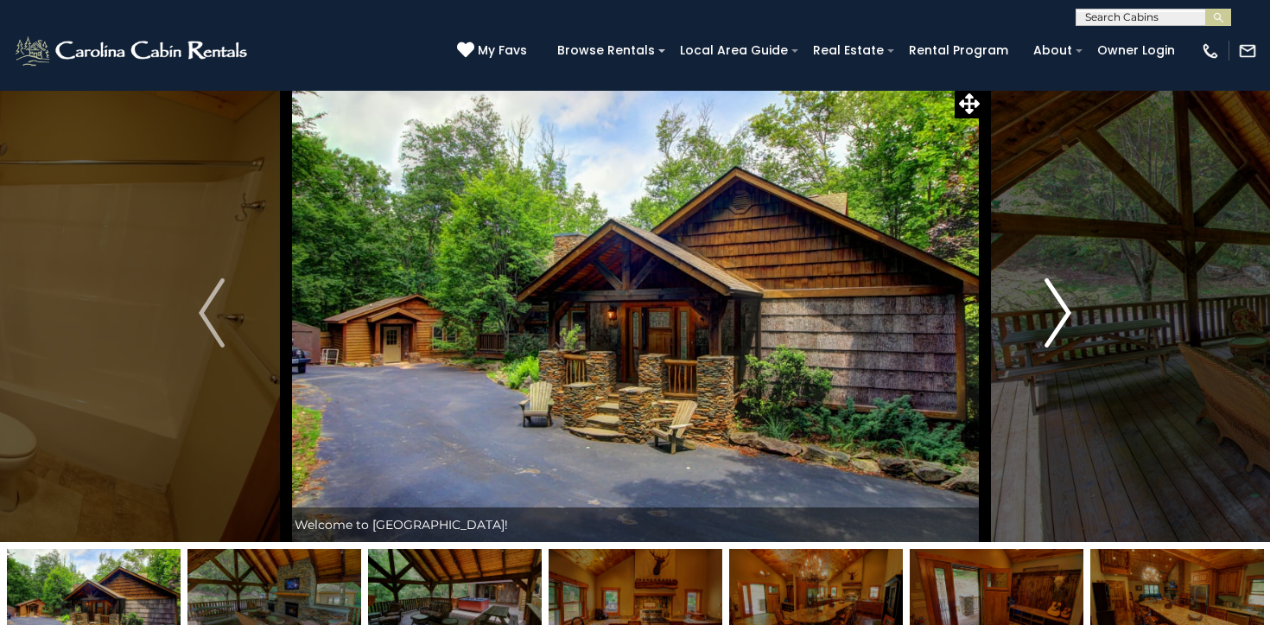
click at [1061, 312] on img "Next" at bounding box center [1059, 312] width 26 height 69
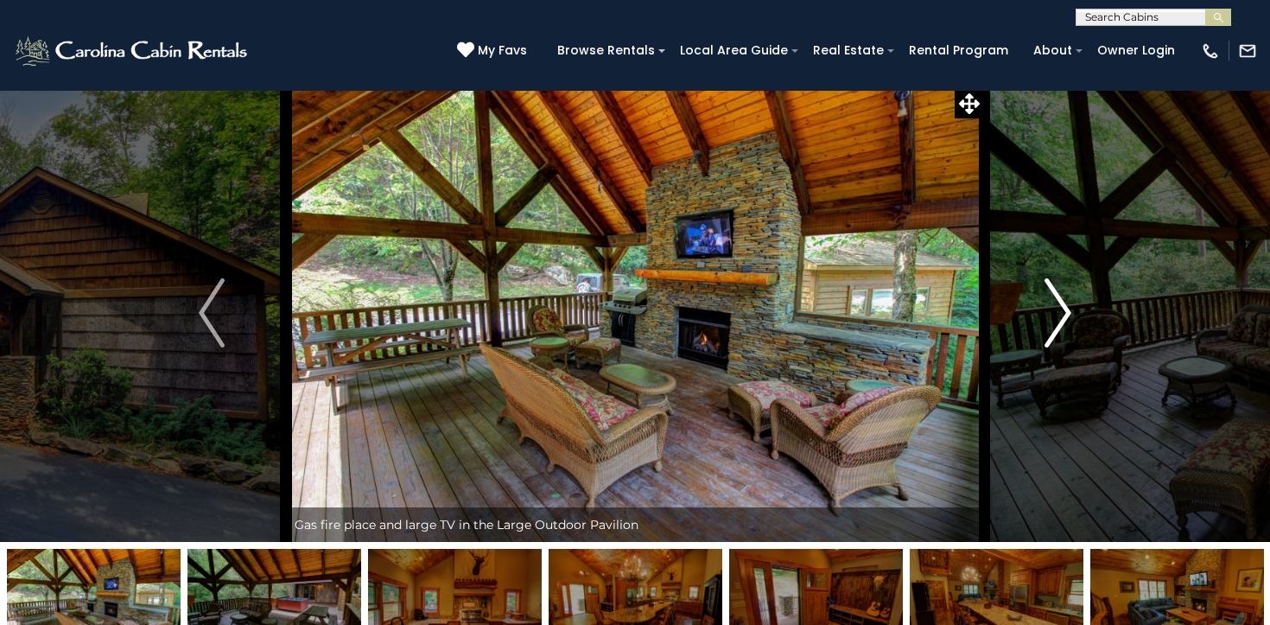
click at [1061, 312] on img "Next" at bounding box center [1059, 312] width 26 height 69
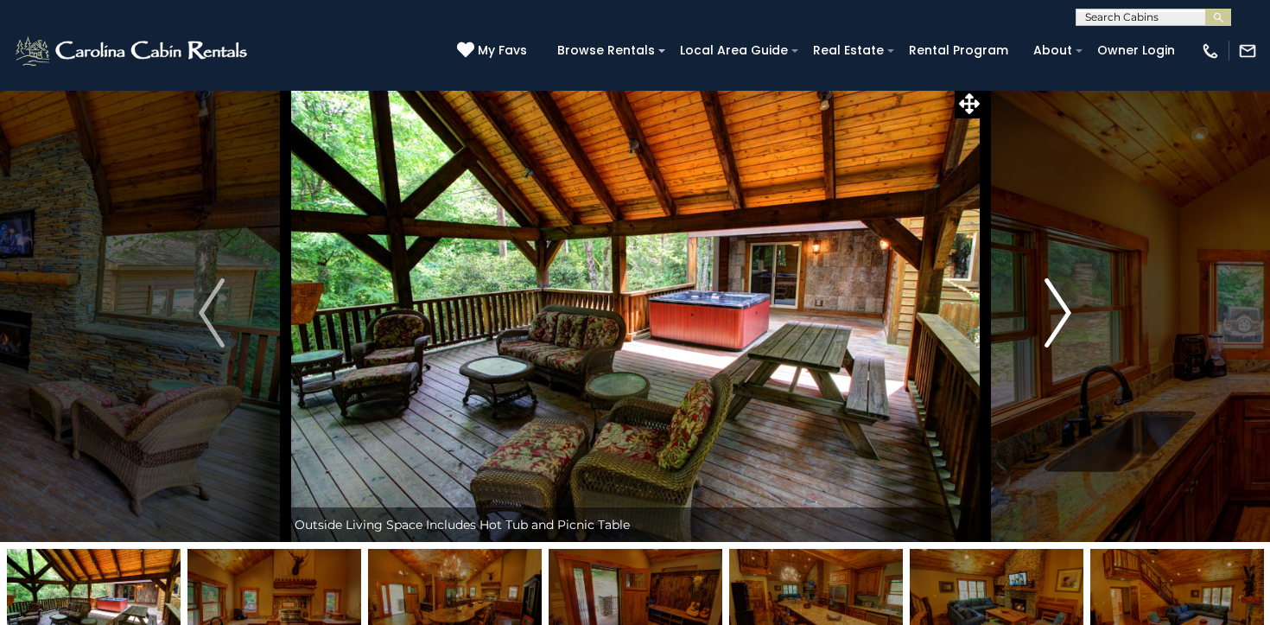
click at [1061, 312] on img "Next" at bounding box center [1059, 312] width 26 height 69
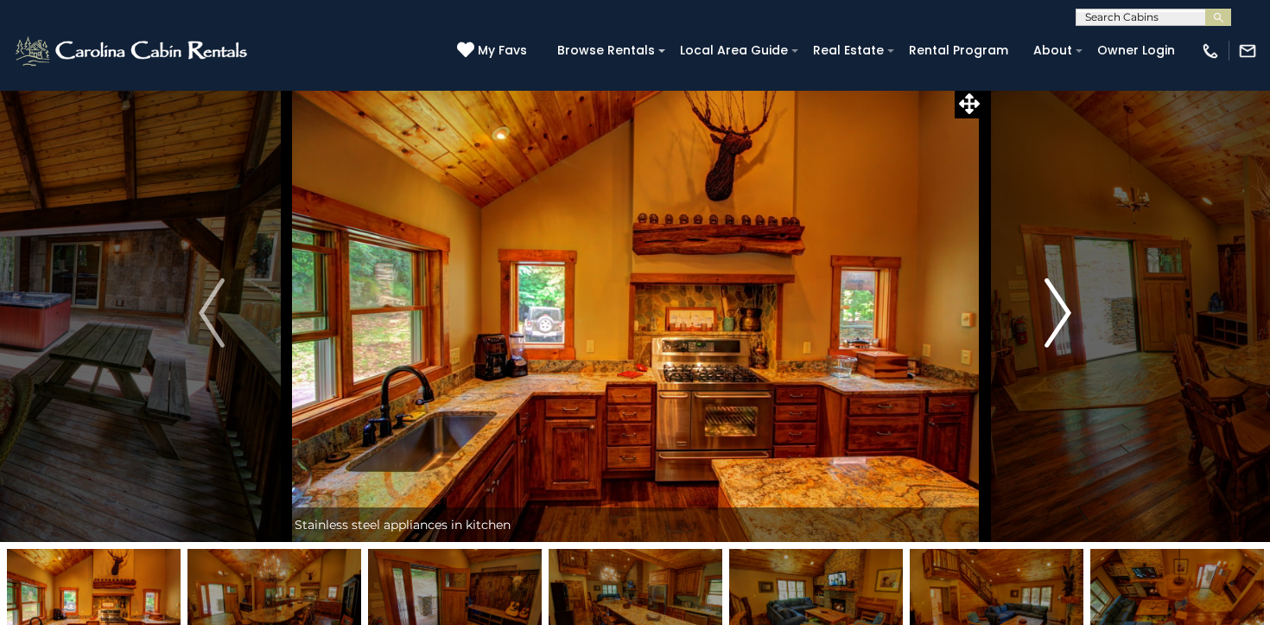
click at [1061, 312] on img "Next" at bounding box center [1059, 312] width 26 height 69
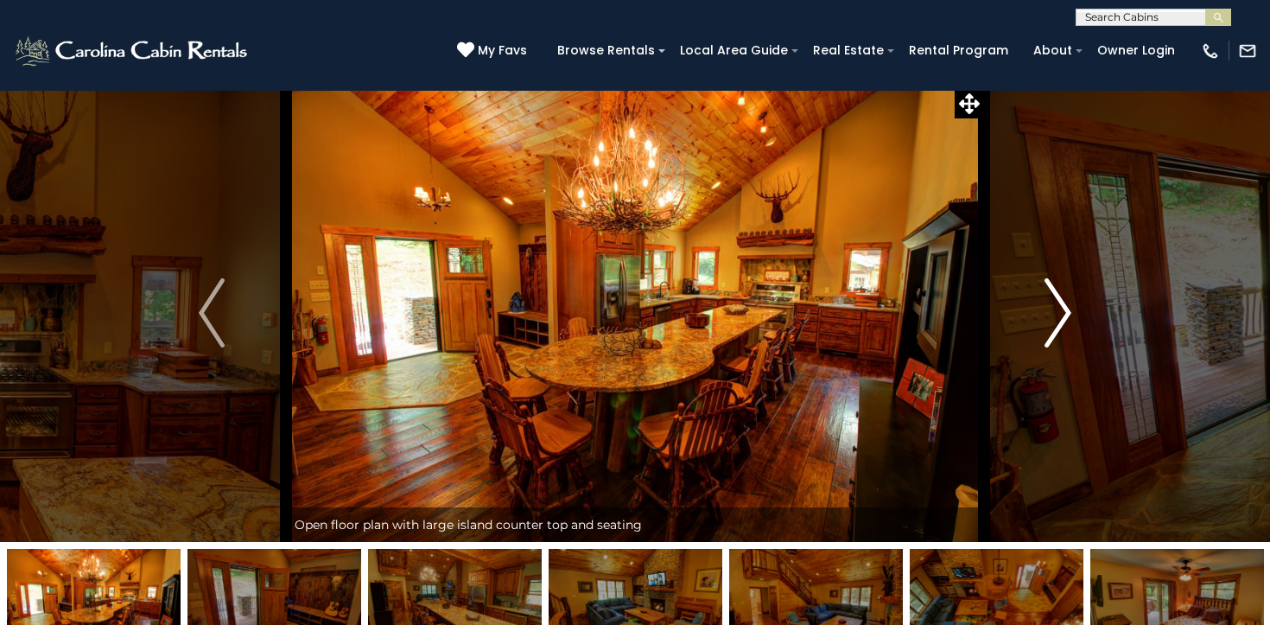
click at [1061, 312] on img "Next" at bounding box center [1059, 312] width 26 height 69
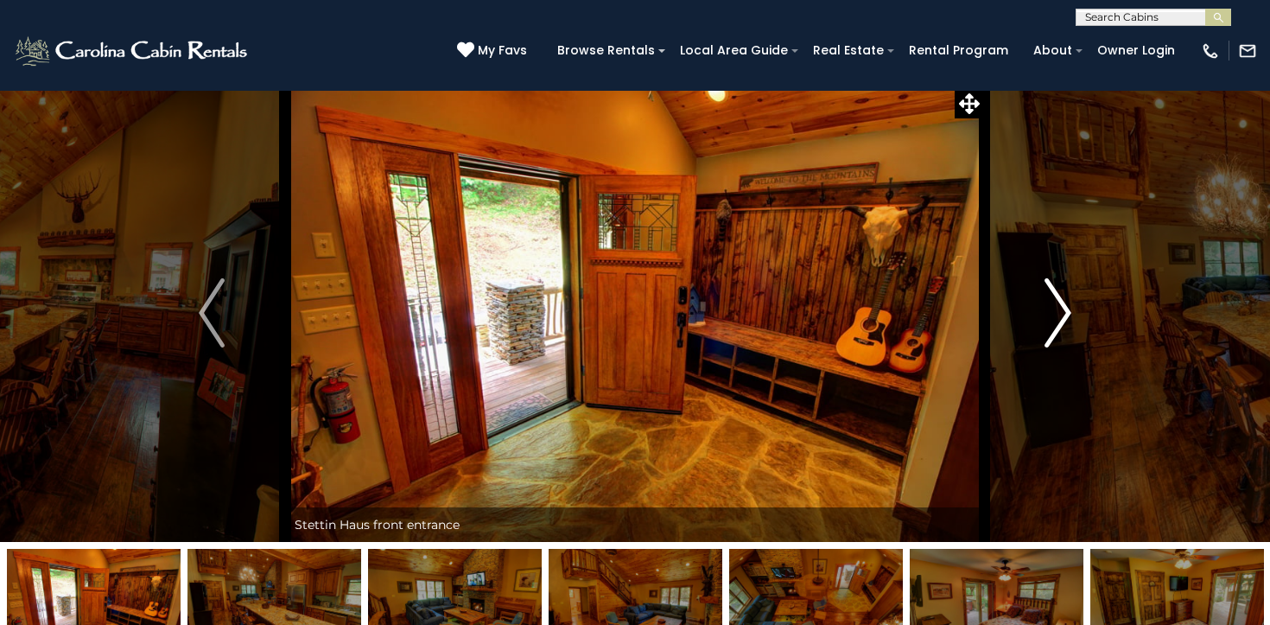
click at [1061, 312] on img "Next" at bounding box center [1059, 312] width 26 height 69
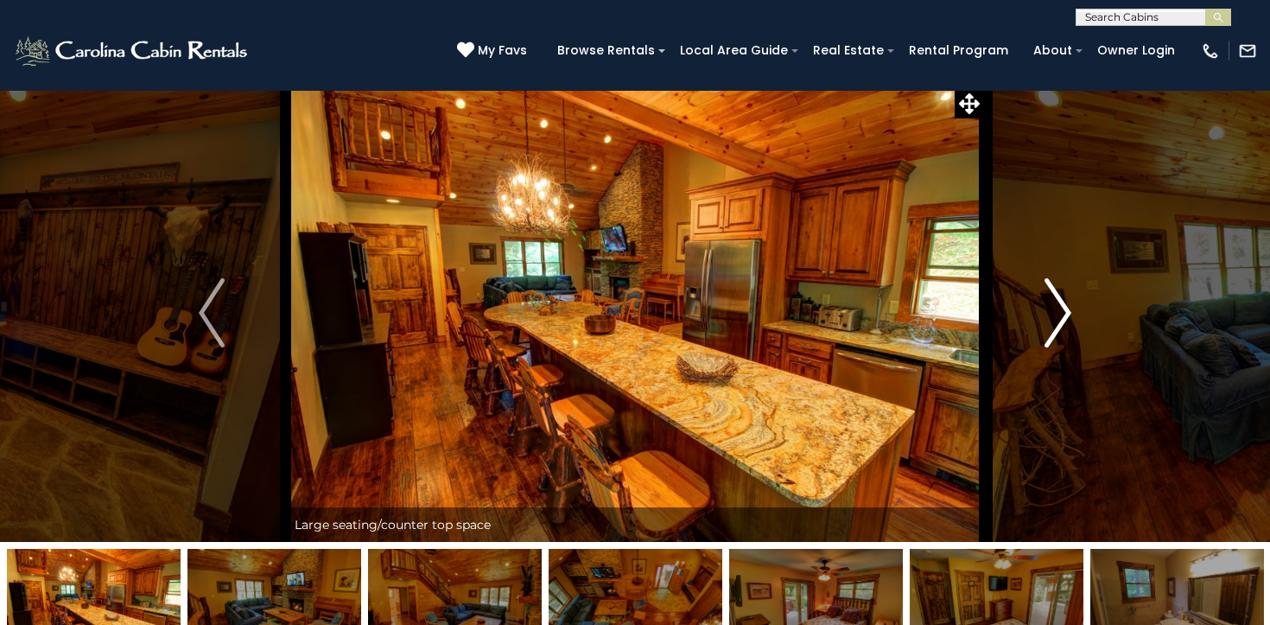
click at [1061, 312] on img "Next" at bounding box center [1059, 312] width 26 height 69
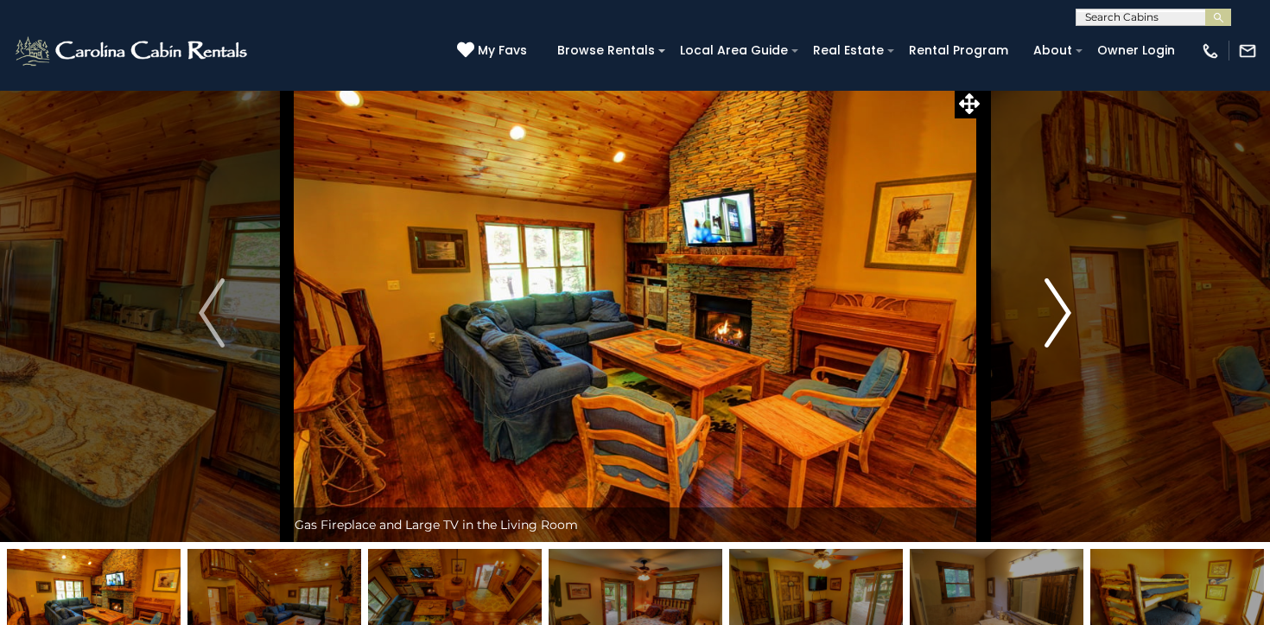
click at [1061, 312] on img "Next" at bounding box center [1059, 312] width 26 height 69
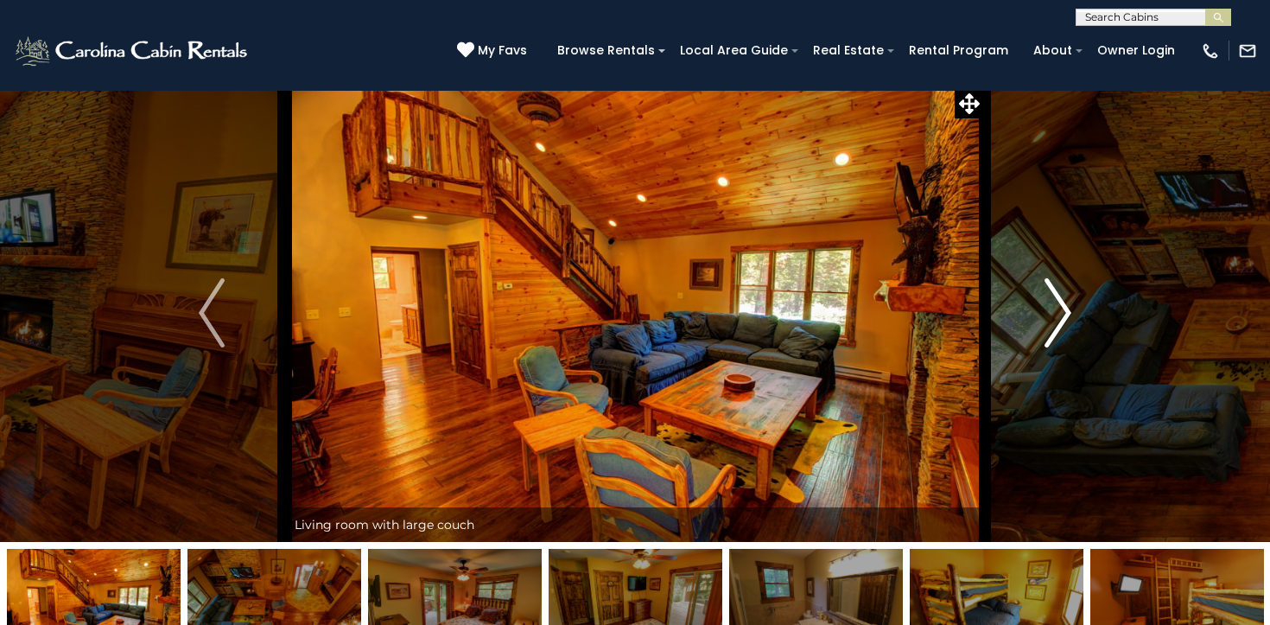
click at [1061, 312] on img "Next" at bounding box center [1059, 312] width 26 height 69
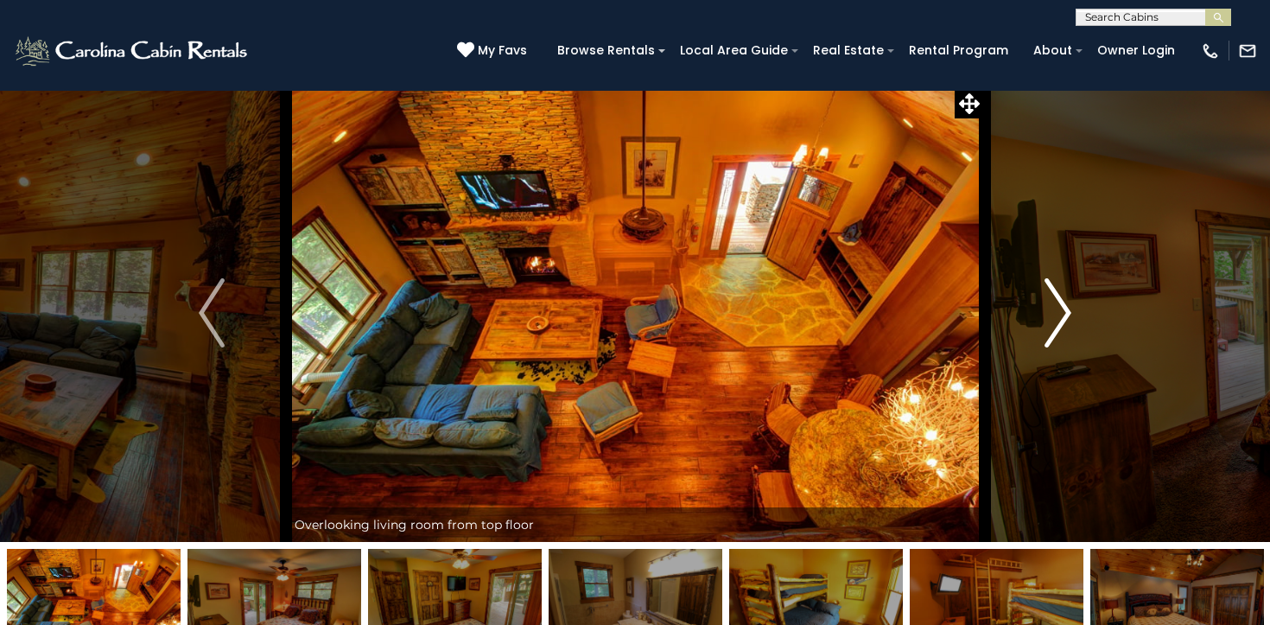
click at [1061, 312] on img "Next" at bounding box center [1059, 312] width 26 height 69
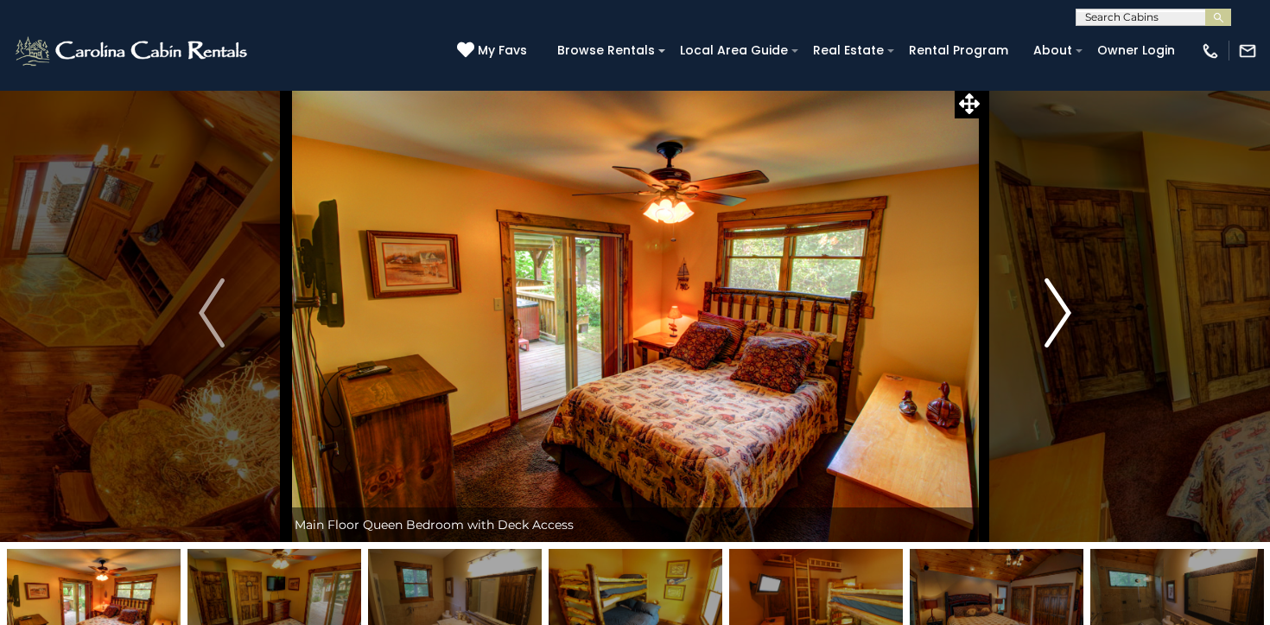
click at [1061, 312] on img "Next" at bounding box center [1059, 312] width 26 height 69
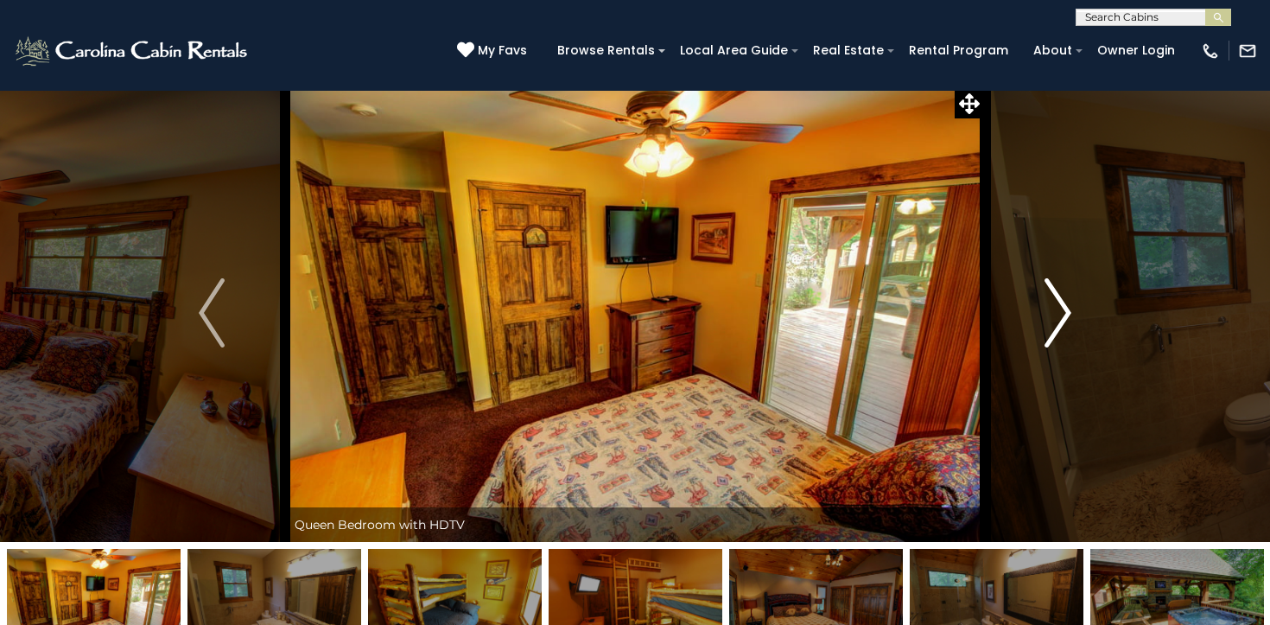
click at [1061, 312] on img "Next" at bounding box center [1059, 312] width 26 height 69
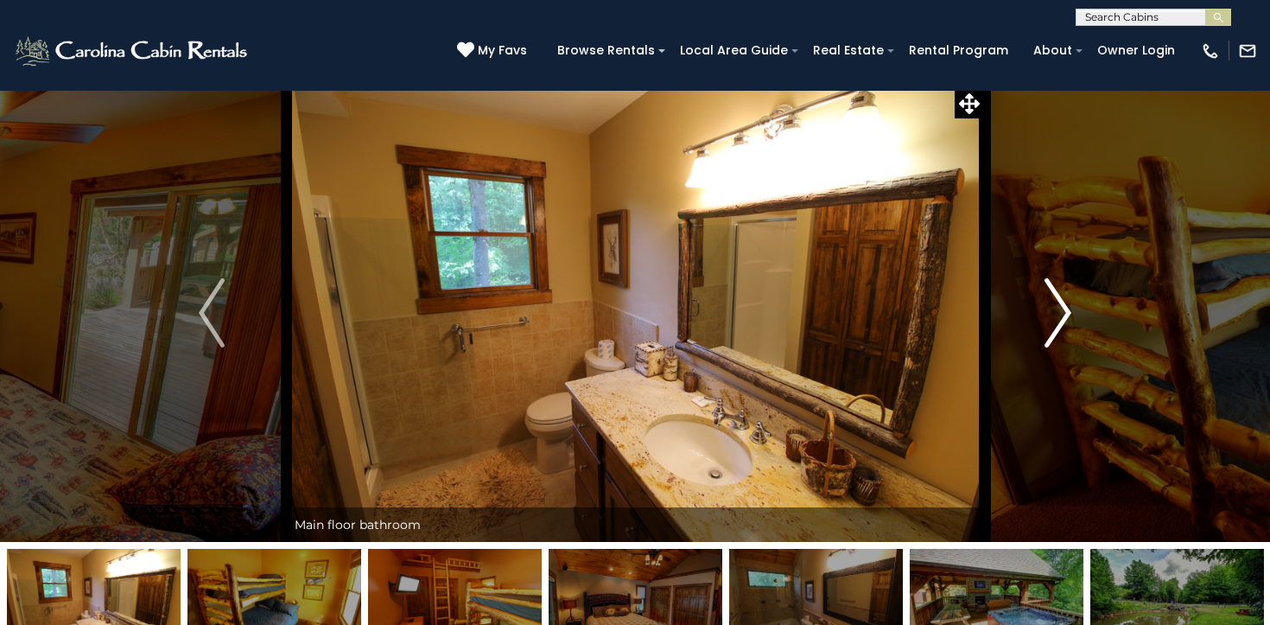
click at [1061, 312] on img "Next" at bounding box center [1059, 312] width 26 height 69
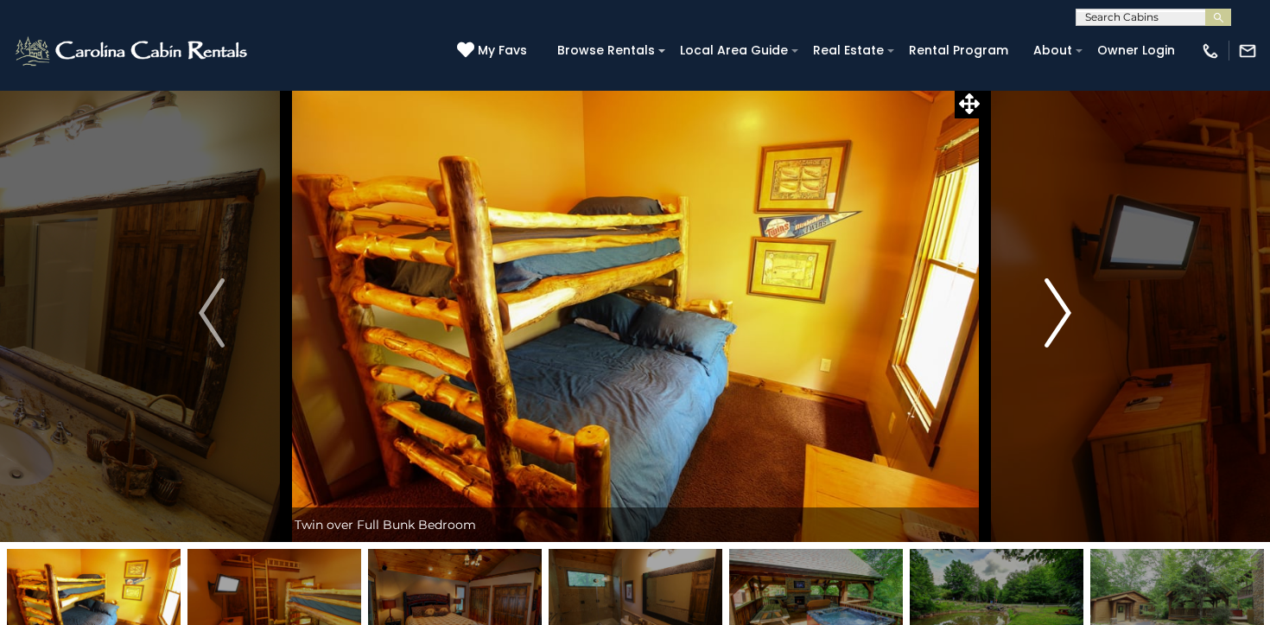
click at [1061, 312] on img "Next" at bounding box center [1059, 312] width 26 height 69
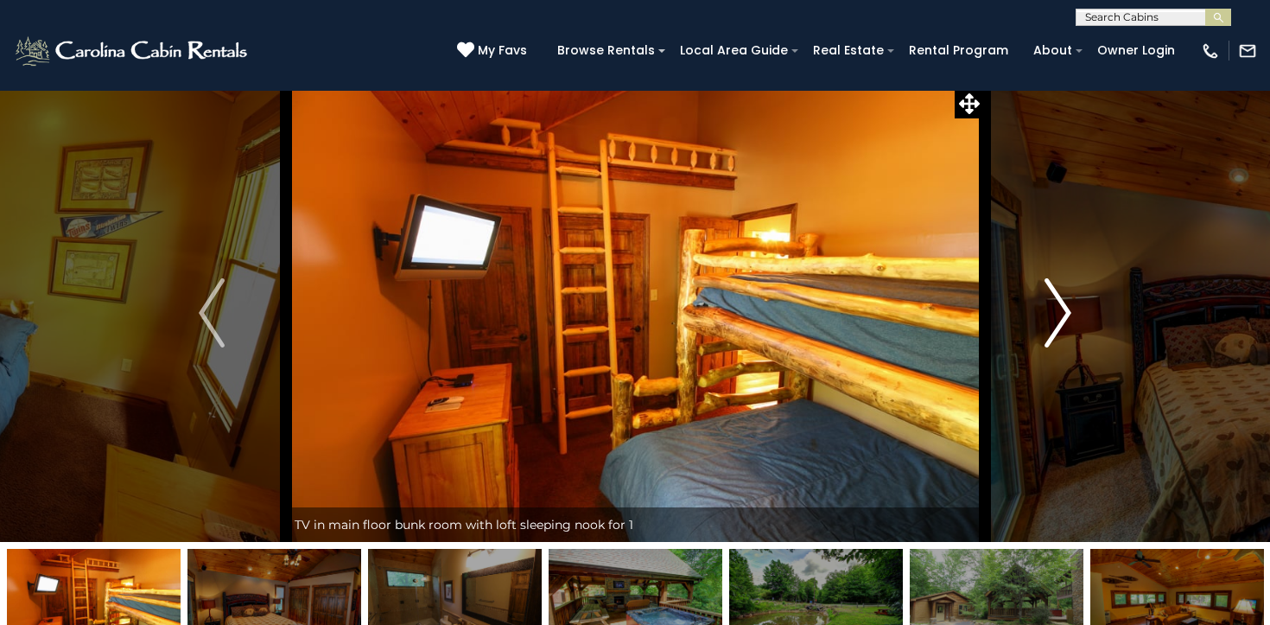
click at [1061, 312] on img "Next" at bounding box center [1059, 312] width 26 height 69
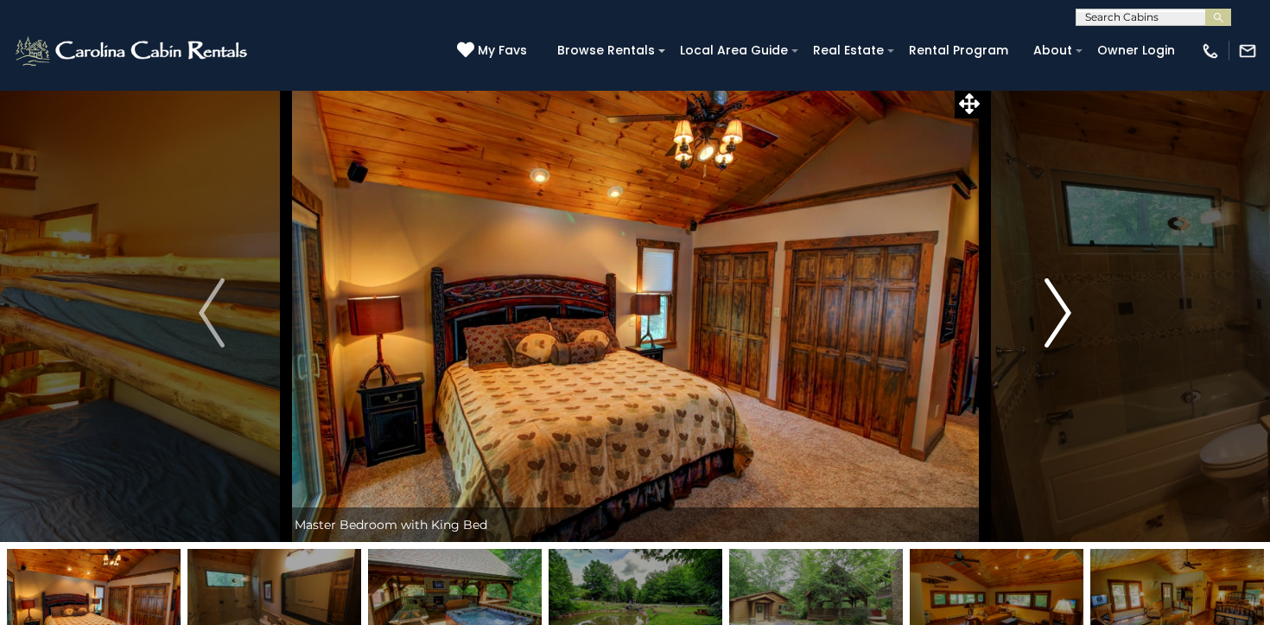
click at [1061, 312] on img "Next" at bounding box center [1059, 312] width 26 height 69
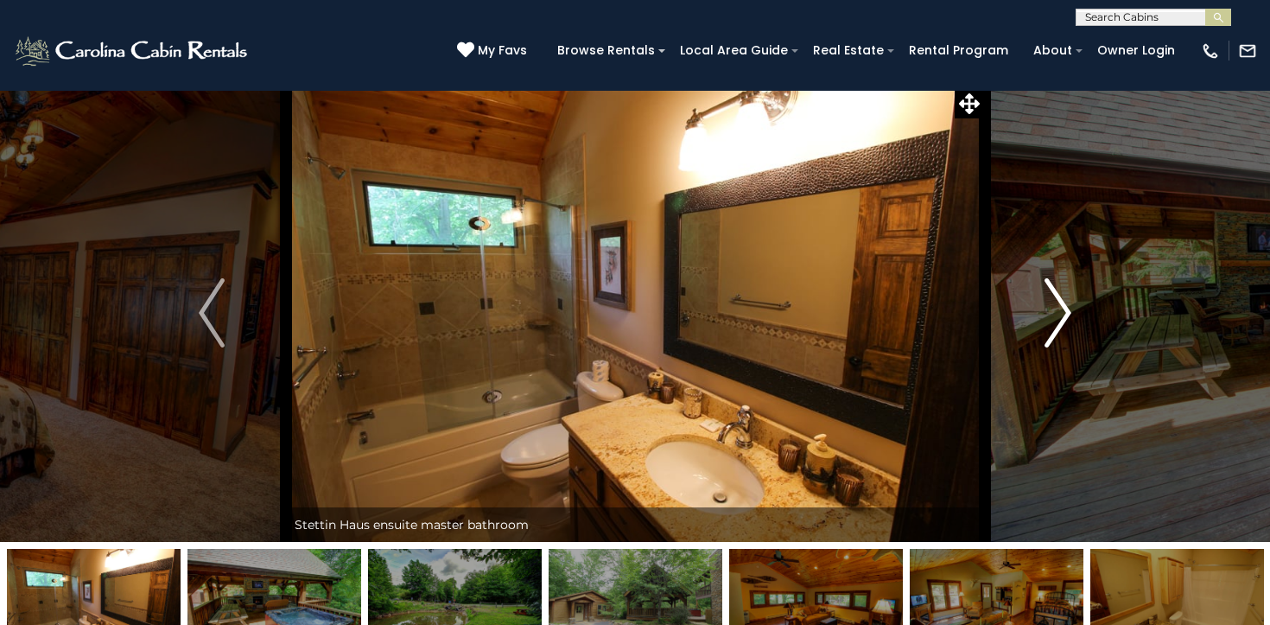
click at [1061, 312] on img "Next" at bounding box center [1059, 312] width 26 height 69
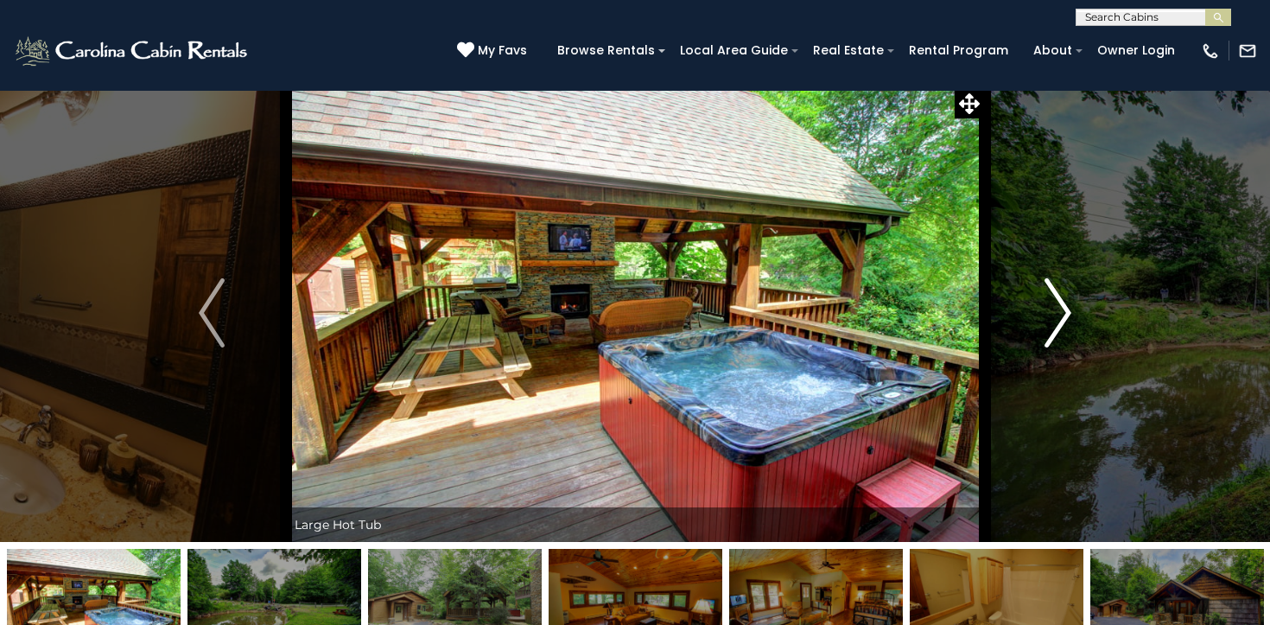
click at [1061, 312] on img "Next" at bounding box center [1059, 312] width 26 height 69
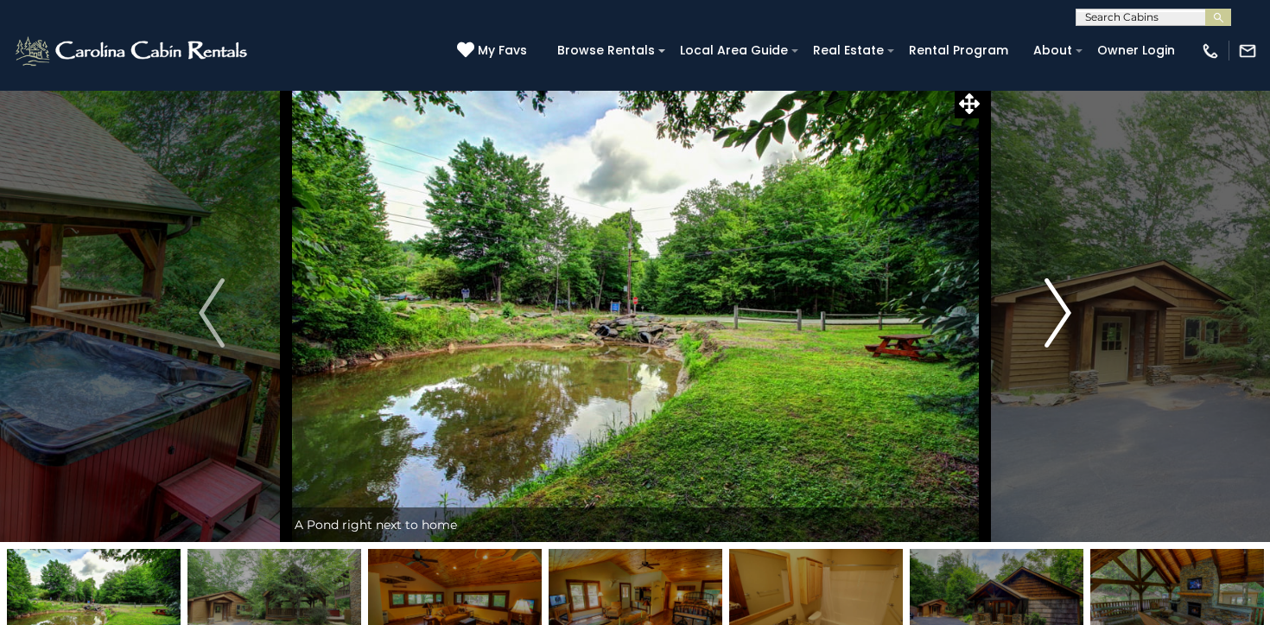
click at [1061, 312] on img "Next" at bounding box center [1059, 312] width 26 height 69
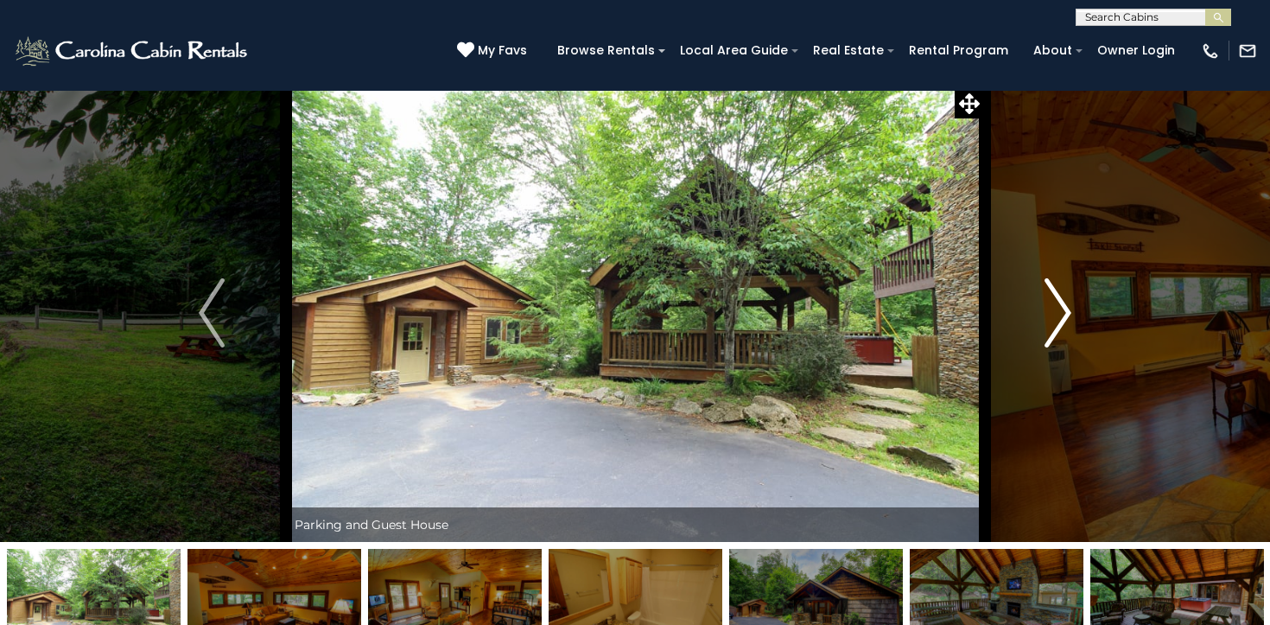
click at [1061, 312] on img "Next" at bounding box center [1059, 312] width 26 height 69
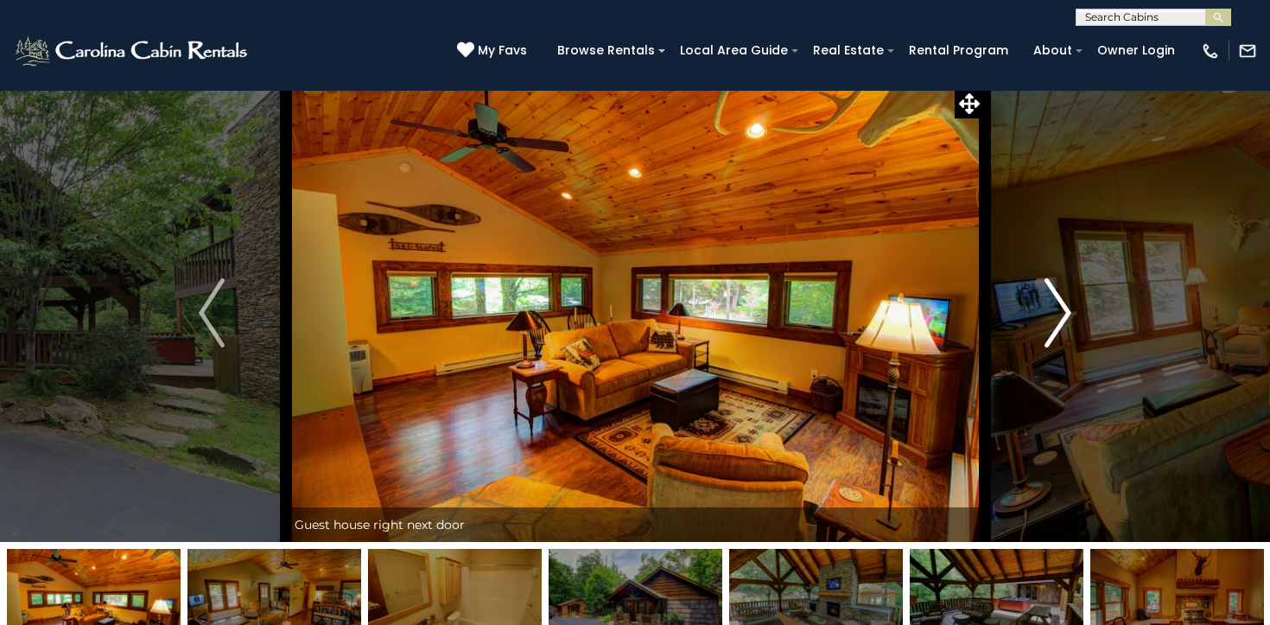
click at [1061, 312] on img "Next" at bounding box center [1059, 312] width 26 height 69
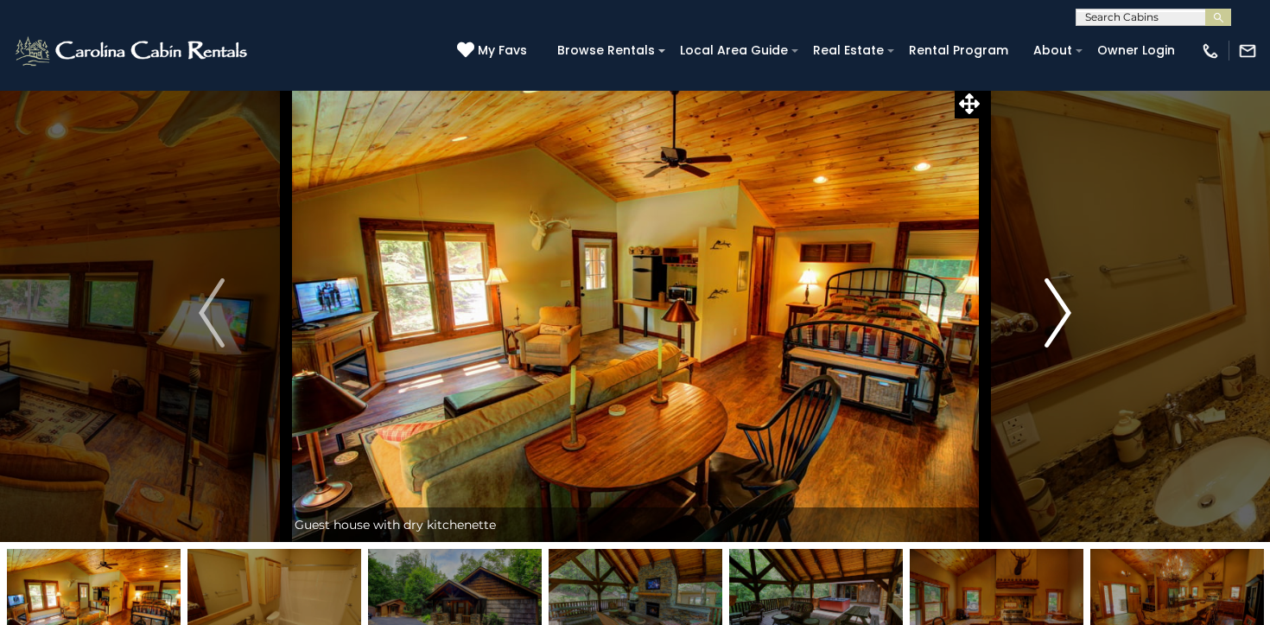
click at [1061, 312] on img "Next" at bounding box center [1059, 312] width 26 height 69
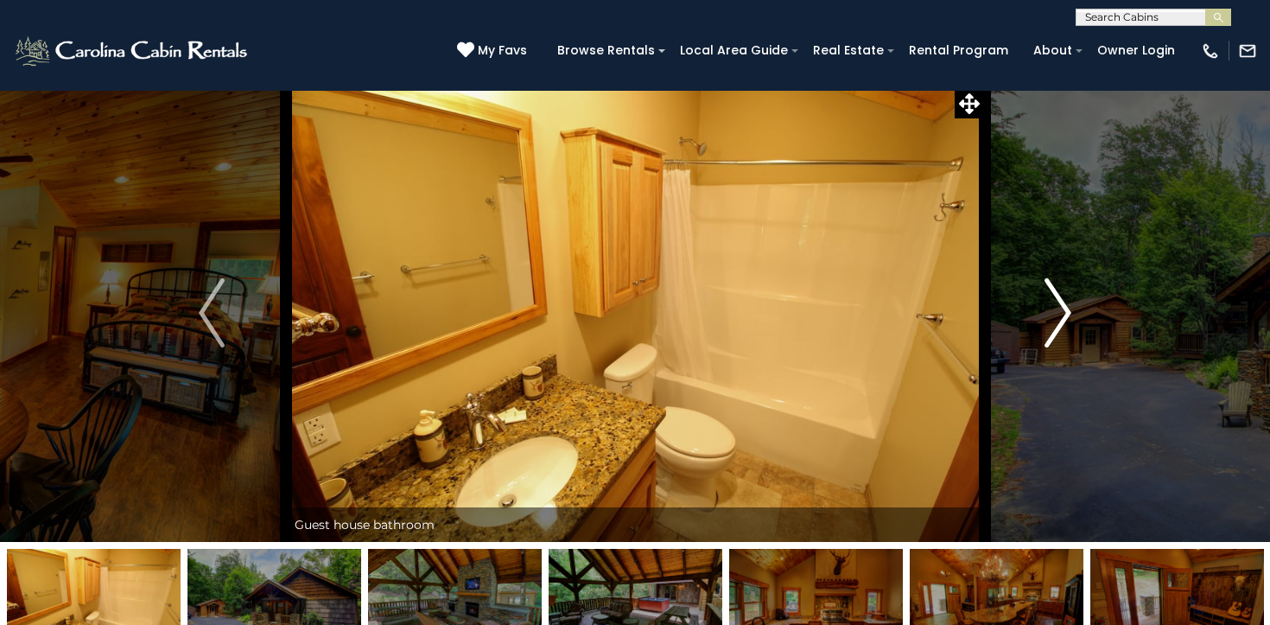
click at [1061, 312] on img "Next" at bounding box center [1059, 312] width 26 height 69
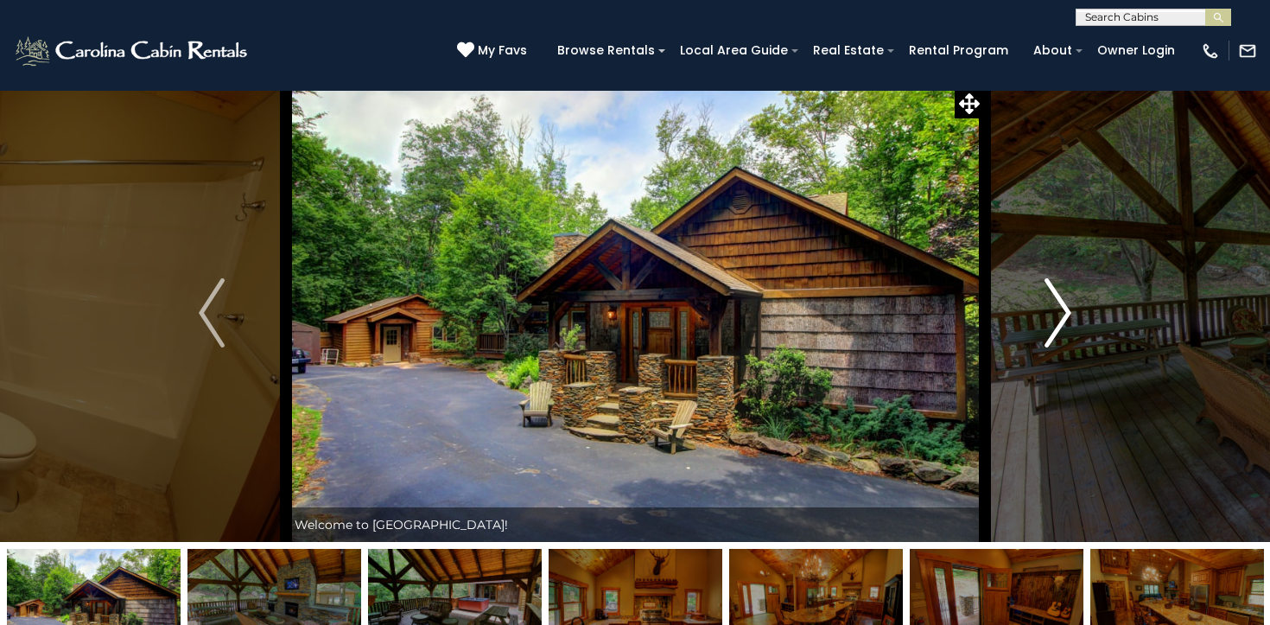
click at [1061, 312] on img "Next" at bounding box center [1059, 312] width 26 height 69
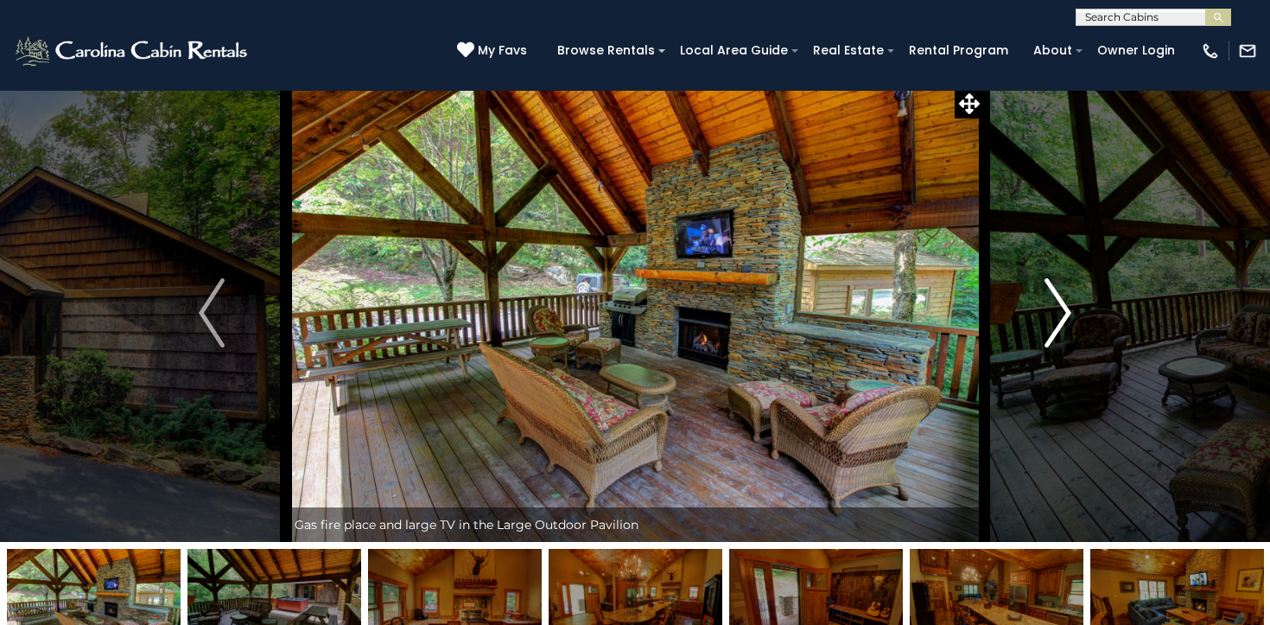
click at [1061, 312] on img "Next" at bounding box center [1059, 312] width 26 height 69
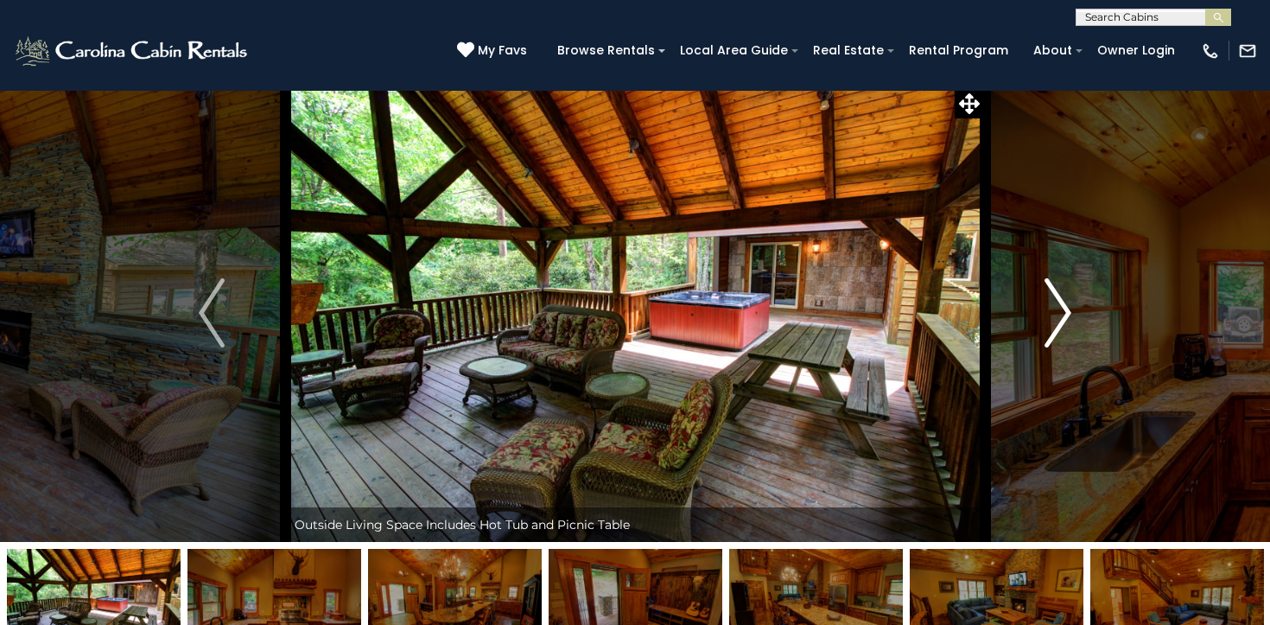
click at [1061, 312] on img "Next" at bounding box center [1059, 312] width 26 height 69
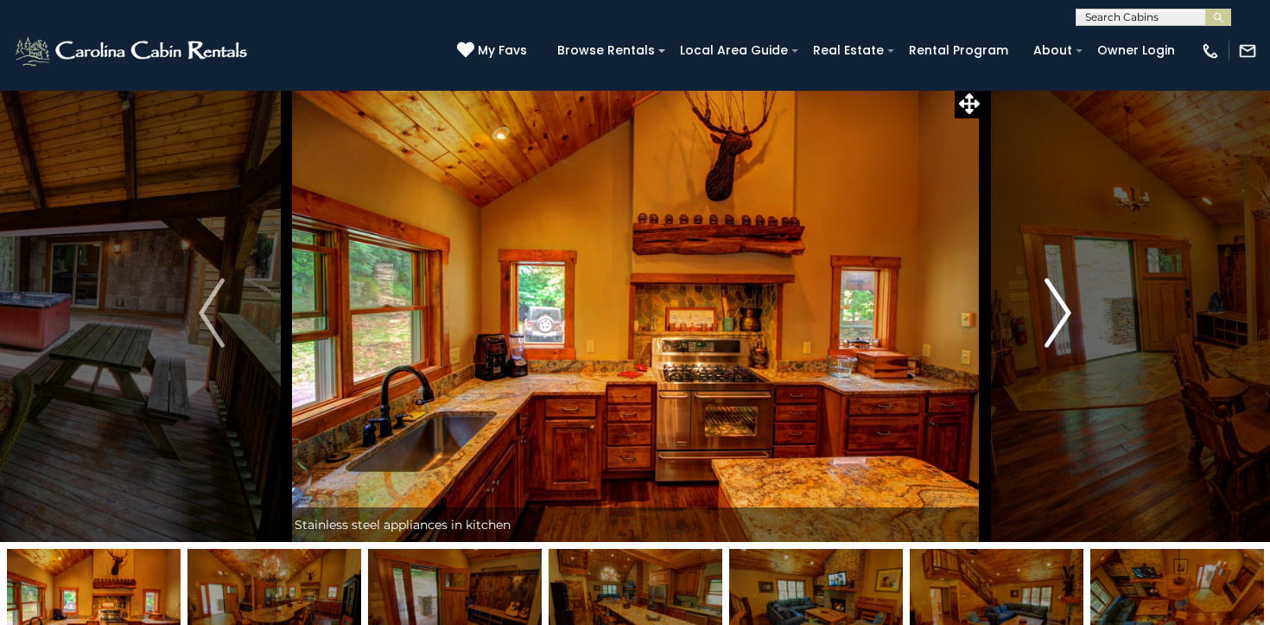
click at [1061, 312] on img "Next" at bounding box center [1059, 312] width 26 height 69
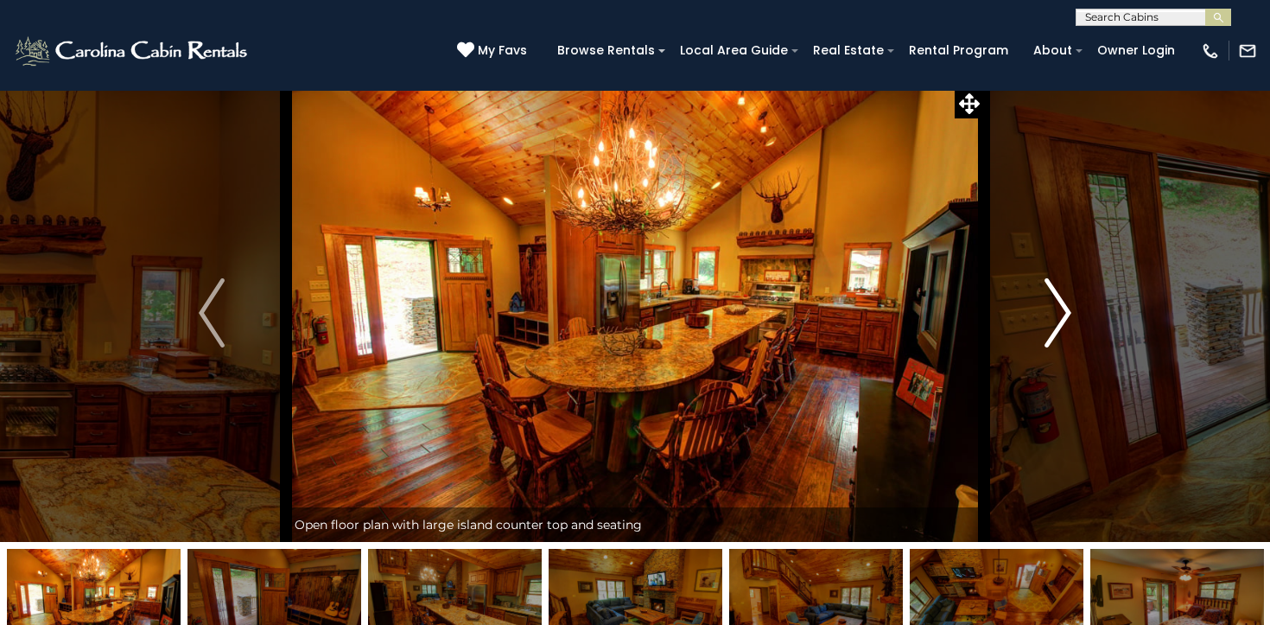
click at [1061, 312] on img "Next" at bounding box center [1059, 312] width 26 height 69
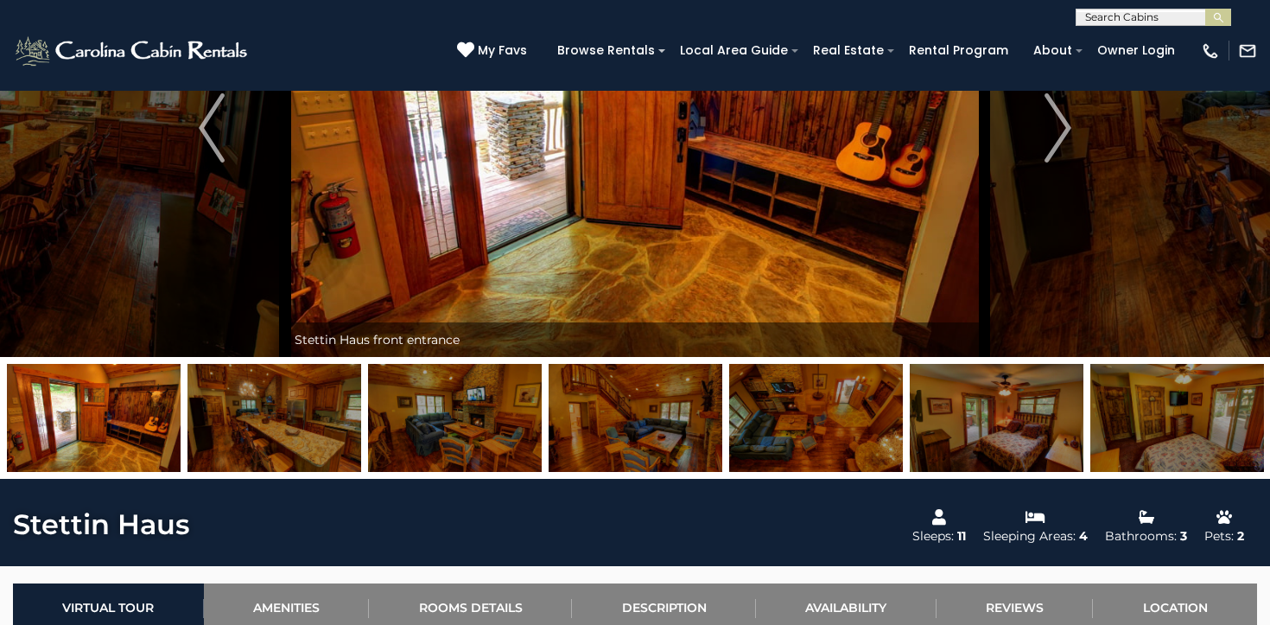
scroll to position [0, 0]
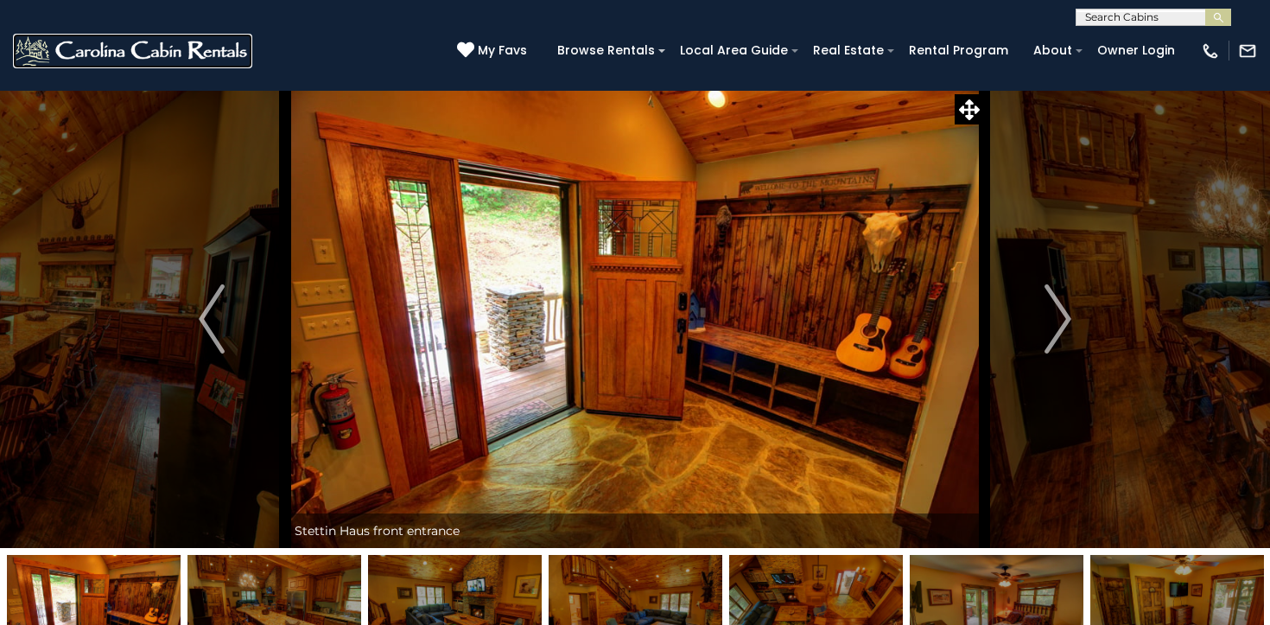
click at [154, 56] on img at bounding box center [132, 51] width 239 height 35
